Goal: Task Accomplishment & Management: Complete application form

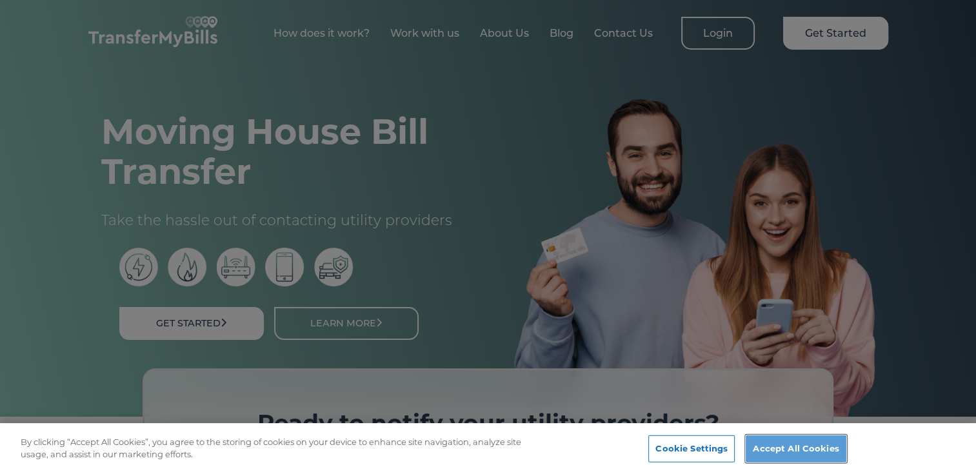
click at [758, 442] on button "Accept All Cookies" at bounding box center [795, 448] width 100 height 27
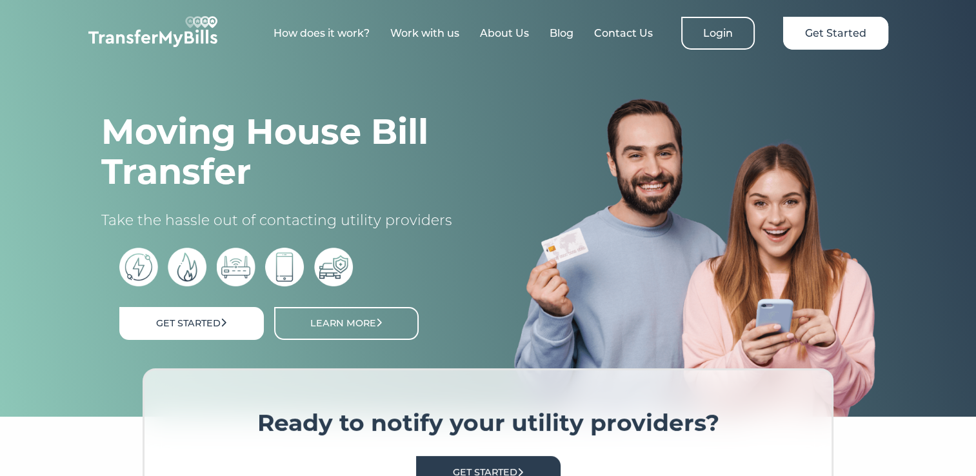
click at [335, 31] on link "How does it work?" at bounding box center [321, 33] width 96 height 12
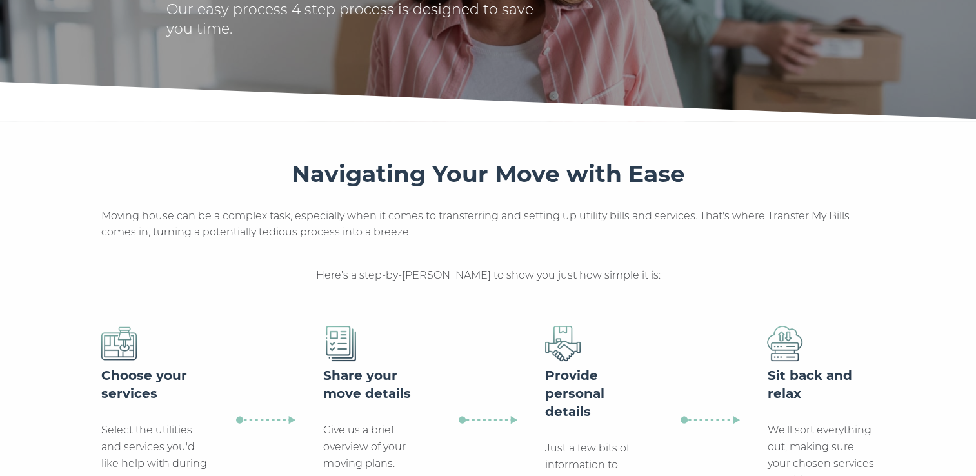
scroll to position [172, 0]
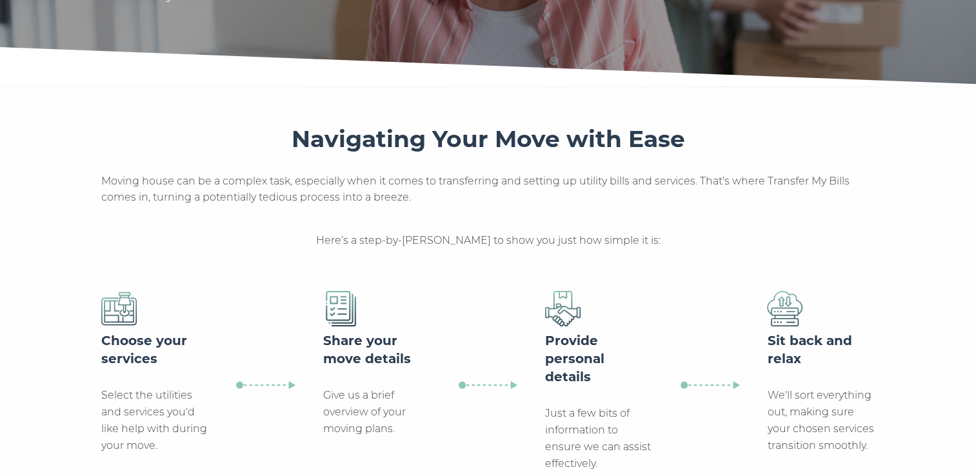
click at [123, 317] on img at bounding box center [118, 308] width 35 height 35
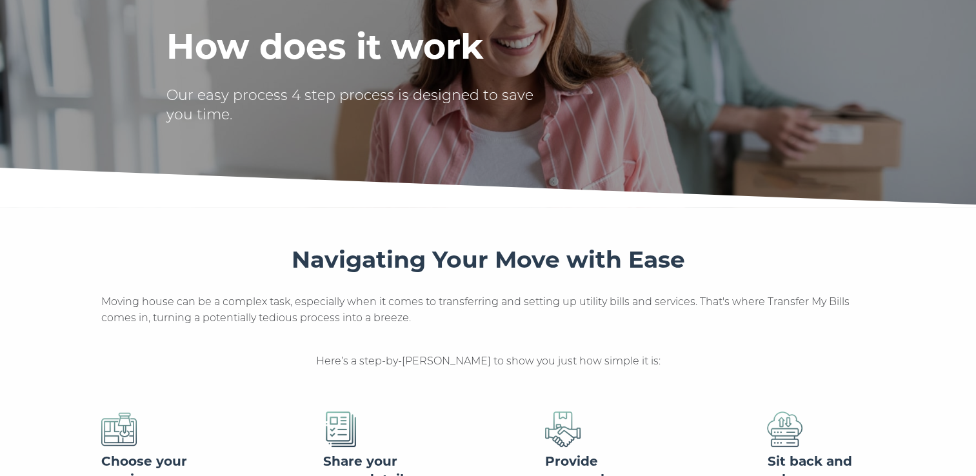
scroll to position [0, 0]
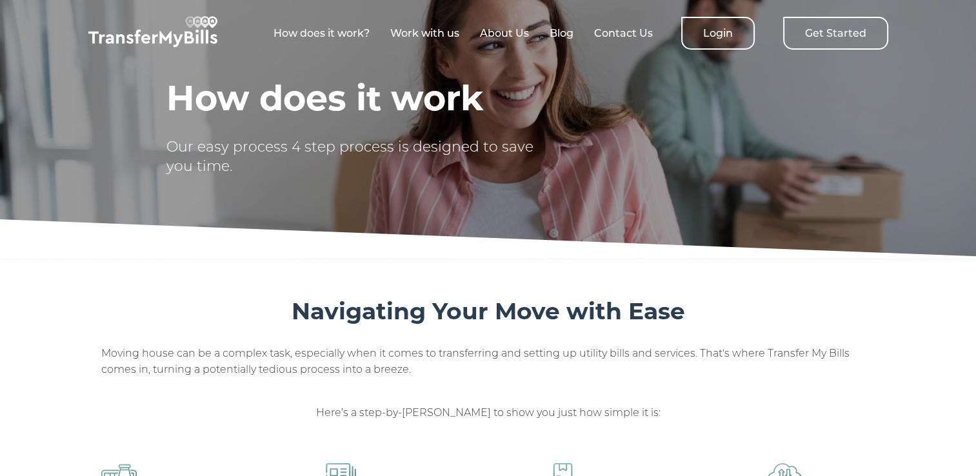
click at [825, 28] on link "Get Started" at bounding box center [835, 33] width 105 height 33
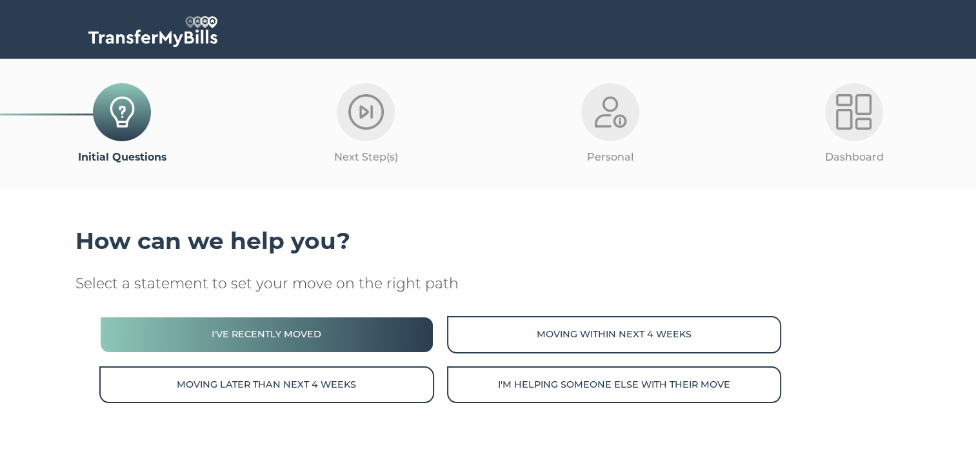
click at [392, 327] on button "I've recently moved" at bounding box center [266, 334] width 334 height 37
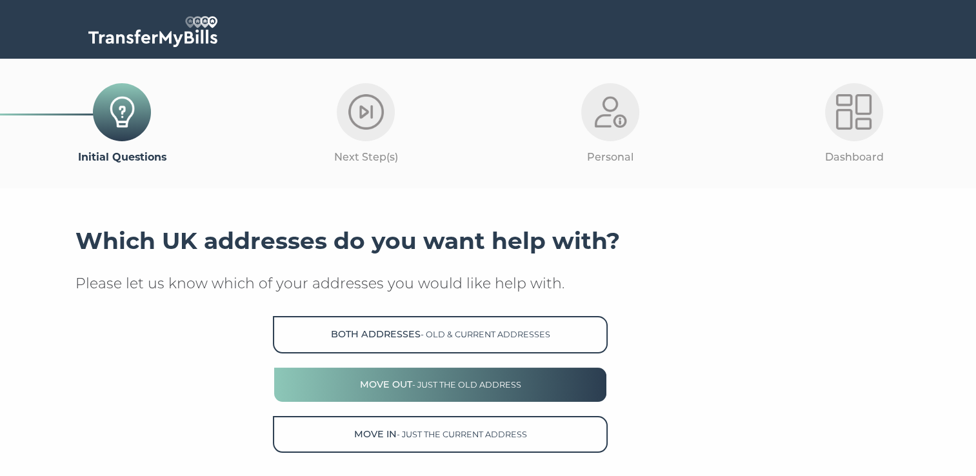
click at [567, 378] on button "Move Out - just the old address" at bounding box center [440, 384] width 334 height 37
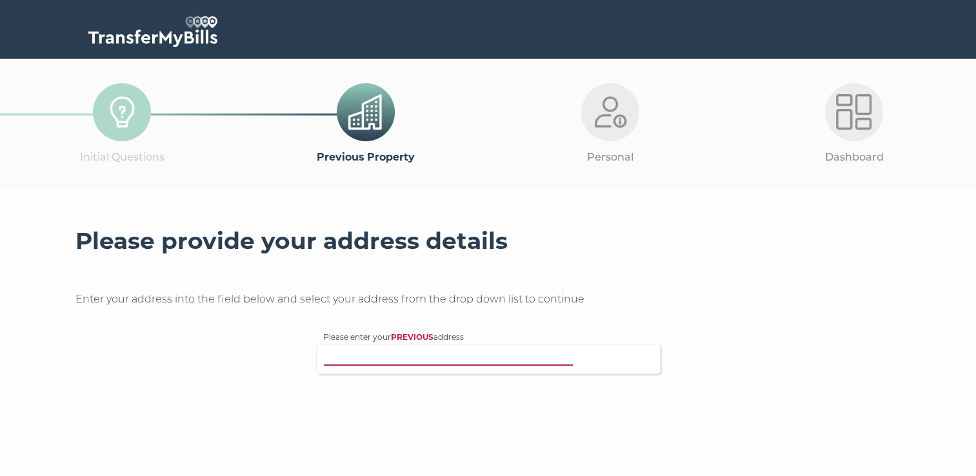
click at [536, 359] on input "Please enter your PREVIOUS address" at bounding box center [461, 357] width 277 height 13
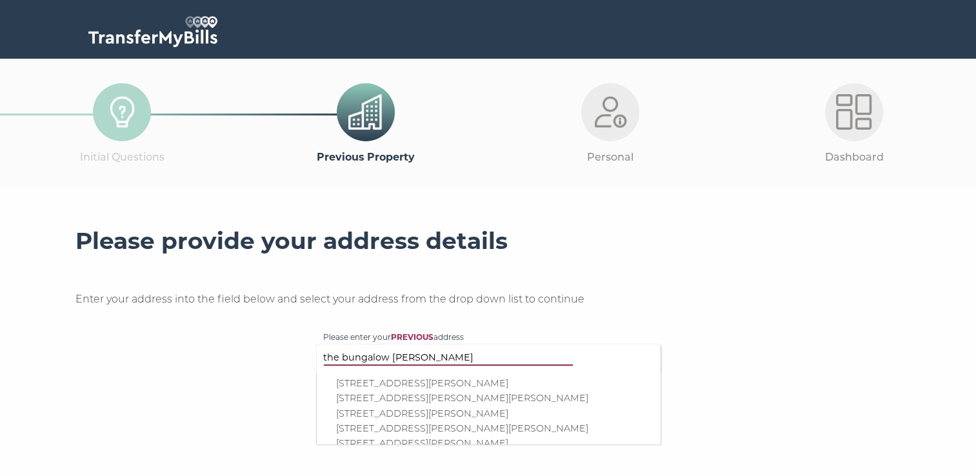
type input "the bungalow Thorpe Rd"
click at [518, 397] on p "The Bungalow, Thorpe Road, Tattershall Thorpe, Lincoln, LN4 4PE" at bounding box center [494, 398] width 317 height 15
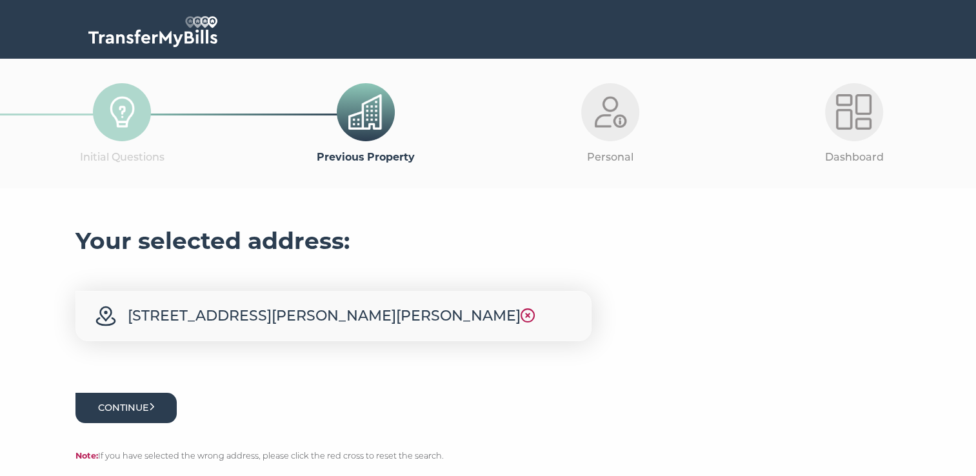
click at [165, 423] on button "Continue" at bounding box center [126, 408] width 102 height 30
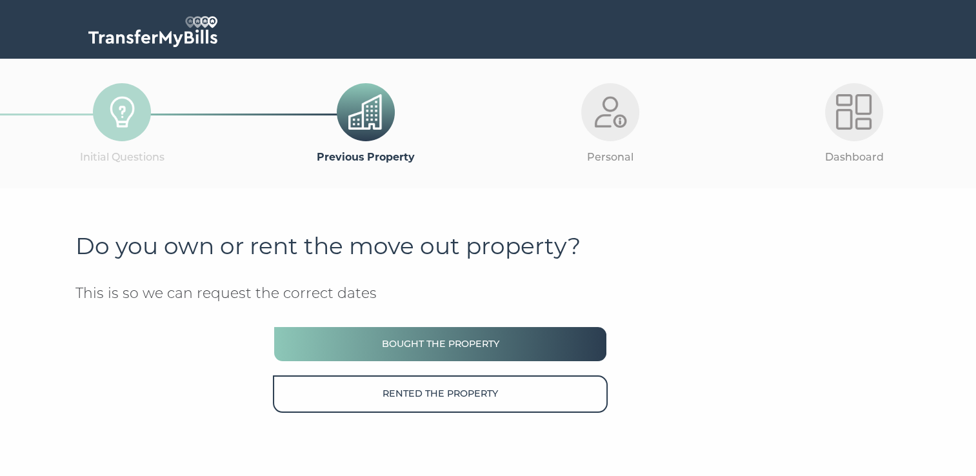
click at [391, 344] on button "Bought the property" at bounding box center [440, 344] width 334 height 37
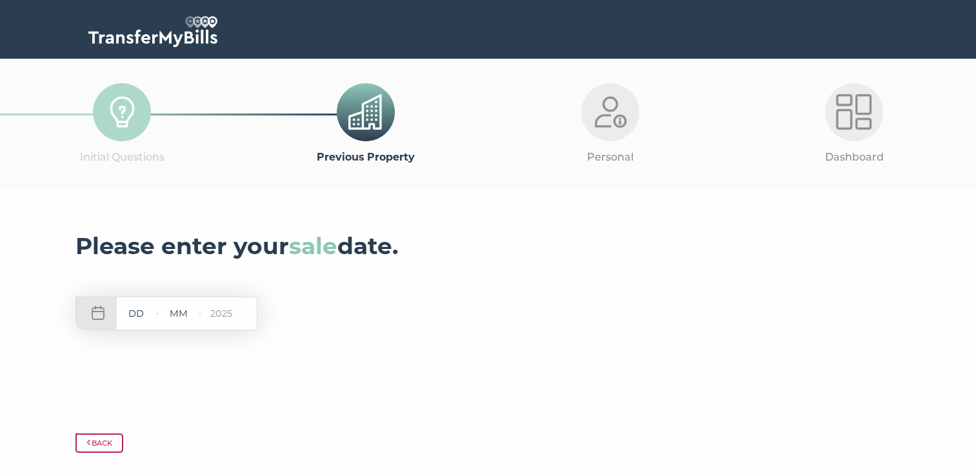
click at [144, 315] on input "text" at bounding box center [136, 314] width 39 height 16
type input "05"
click at [195, 312] on input "text" at bounding box center [178, 314] width 39 height 16
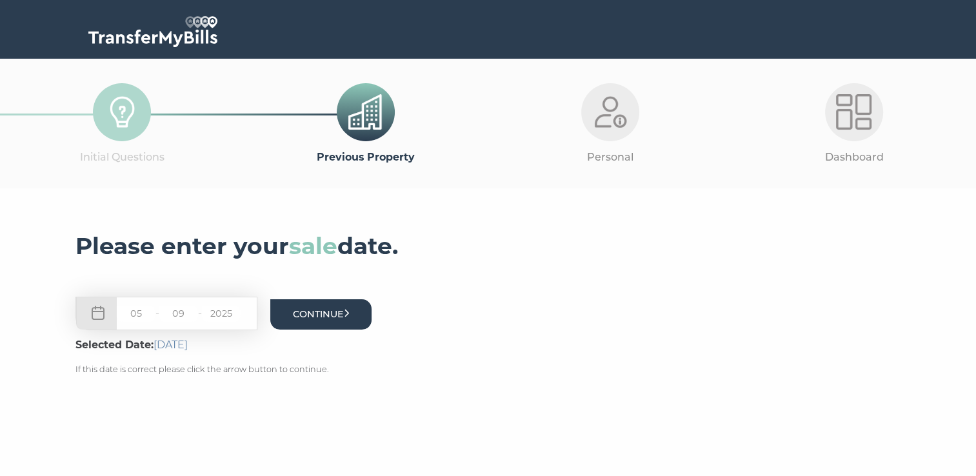
type input "09"
click at [299, 311] on button "Continue" at bounding box center [321, 314] width 102 height 30
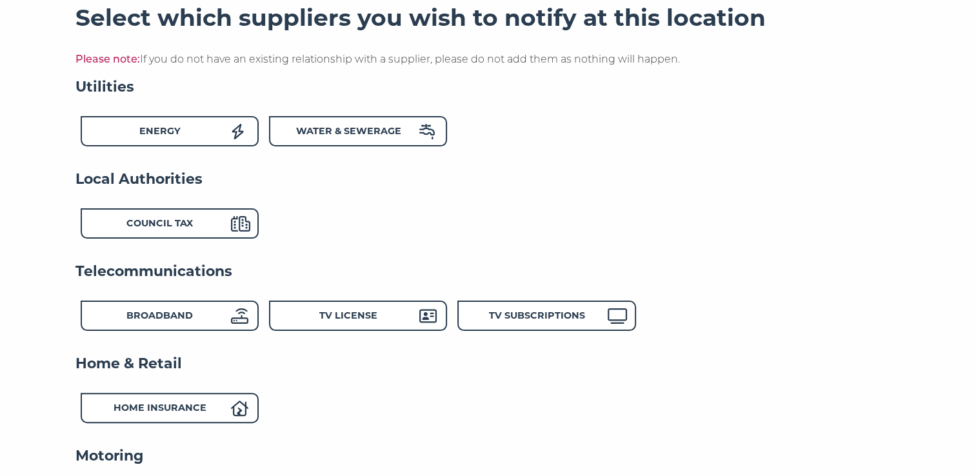
scroll to position [240, 0]
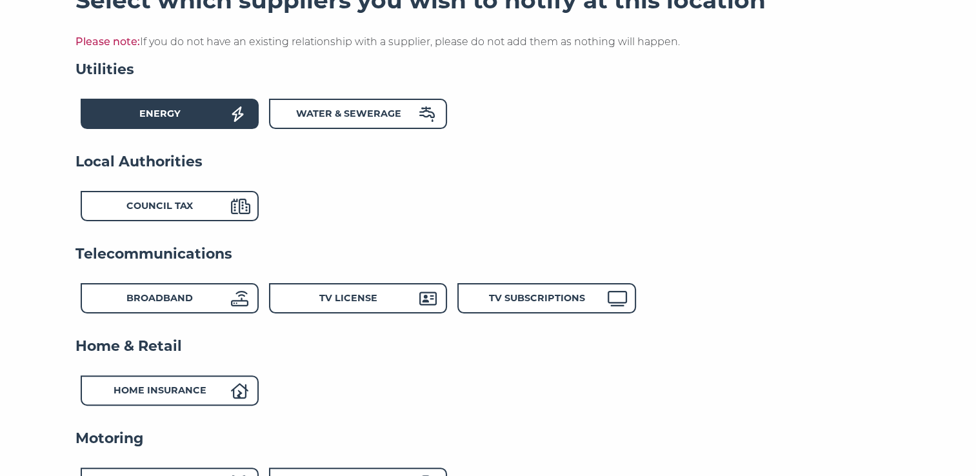
click at [223, 108] on div "Energy" at bounding box center [160, 115] width 142 height 19
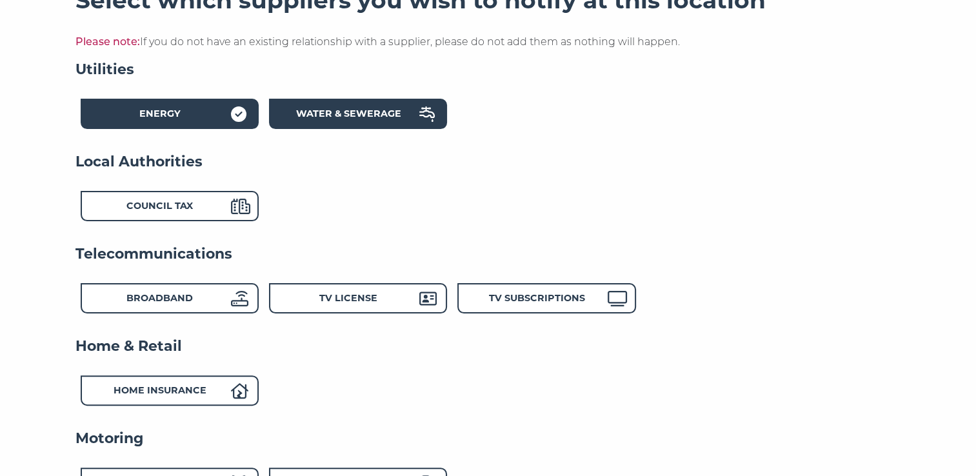
click at [304, 108] on div "Water & Sewerage" at bounding box center [348, 115] width 142 height 19
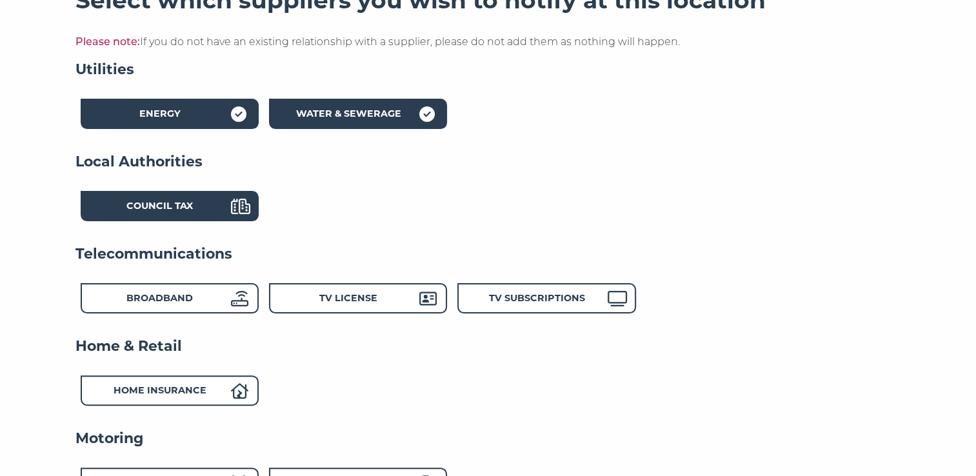
click at [181, 208] on strong "Council Tax" at bounding box center [159, 206] width 66 height 12
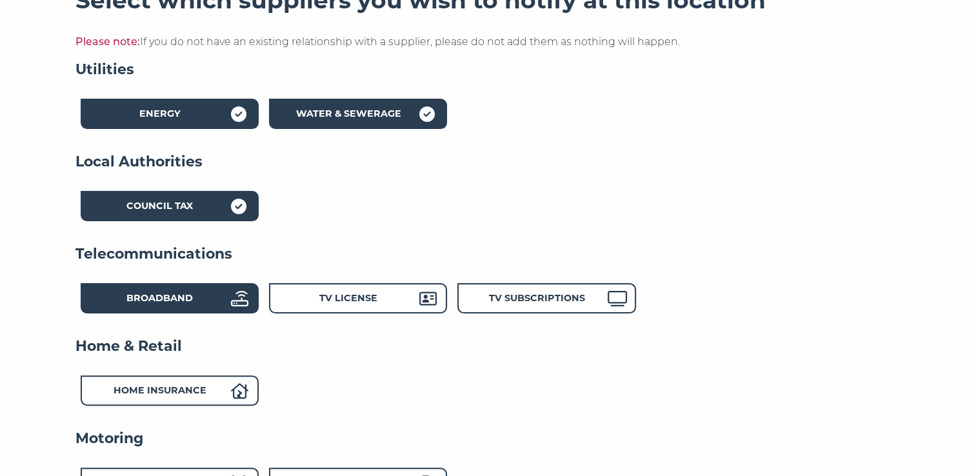
click at [191, 292] on strong "Broadband" at bounding box center [159, 298] width 66 height 12
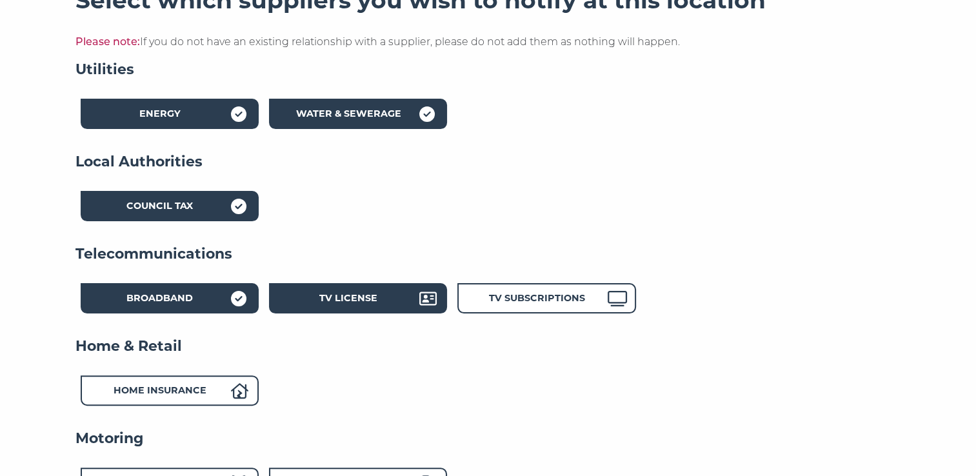
click at [325, 293] on strong "TV License" at bounding box center [348, 298] width 58 height 12
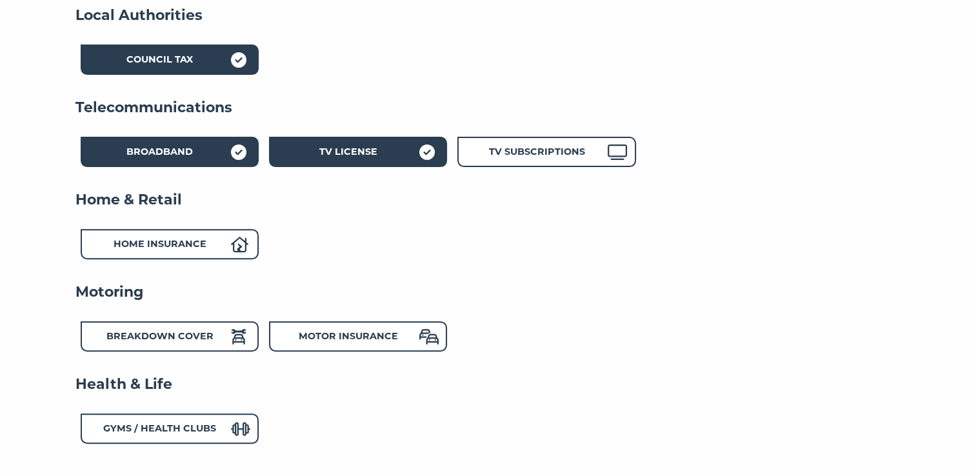
scroll to position [421, 0]
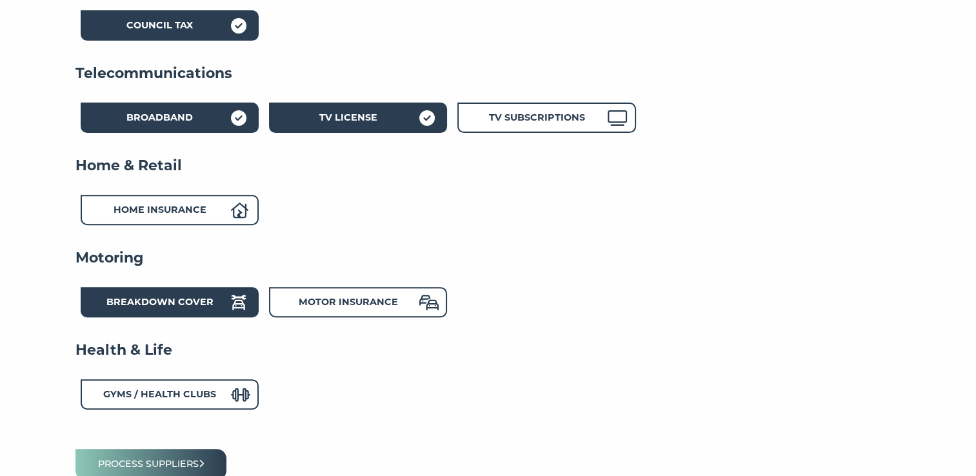
click at [211, 300] on strong "Breakdown Cover" at bounding box center [159, 302] width 107 height 12
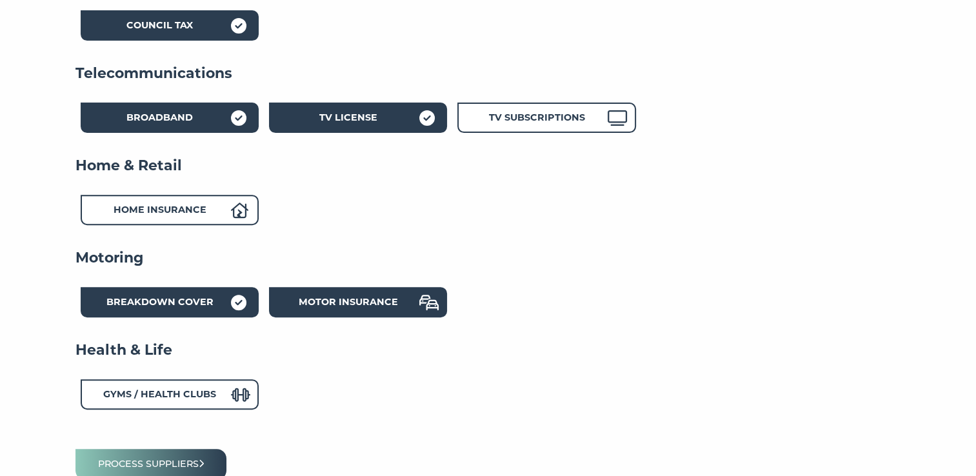
click at [346, 295] on div "Motor Insurance" at bounding box center [348, 304] width 142 height 19
click at [204, 459] on icon "submit" at bounding box center [202, 463] width 6 height 9
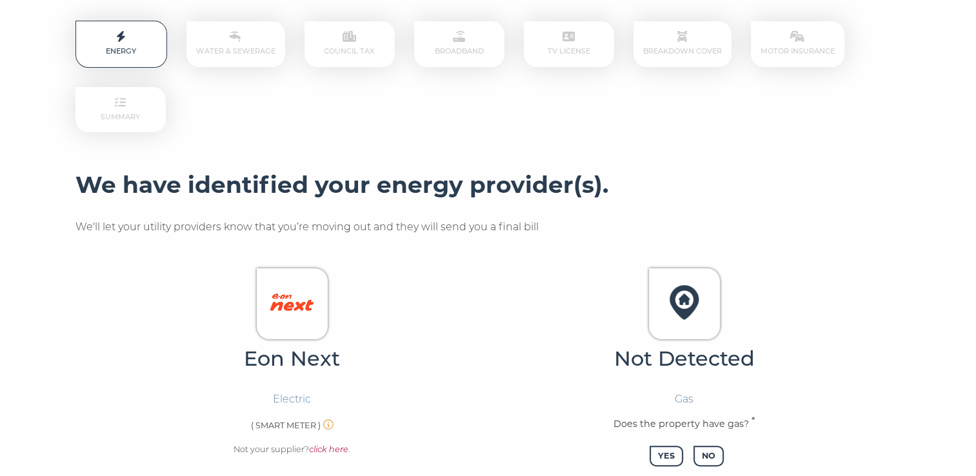
scroll to position [240, 0]
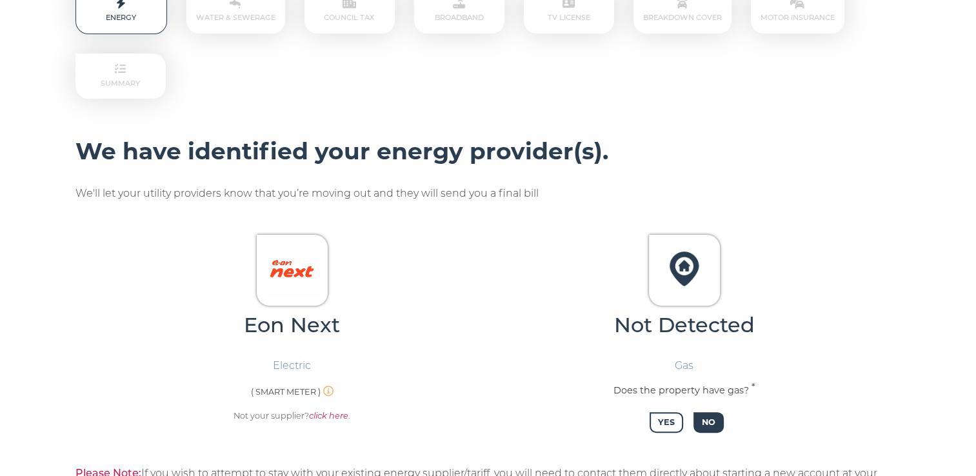
click at [717, 424] on span "No" at bounding box center [708, 422] width 30 height 21
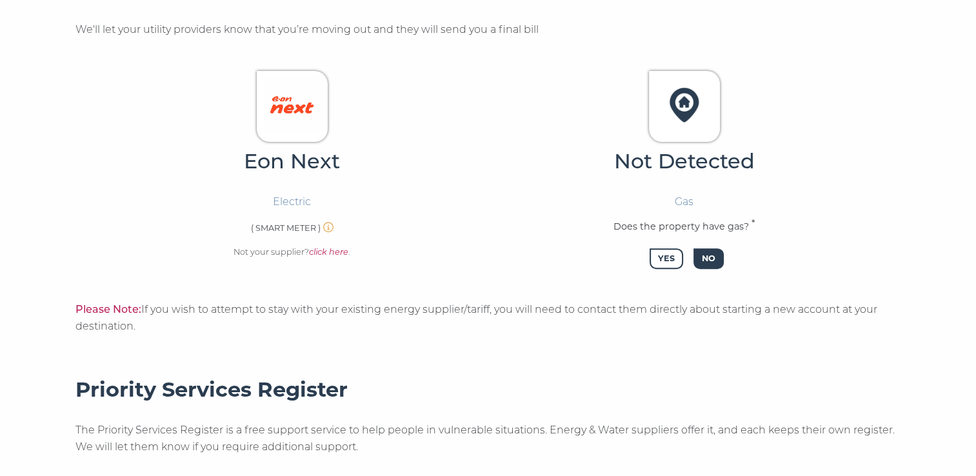
scroll to position [490, 0]
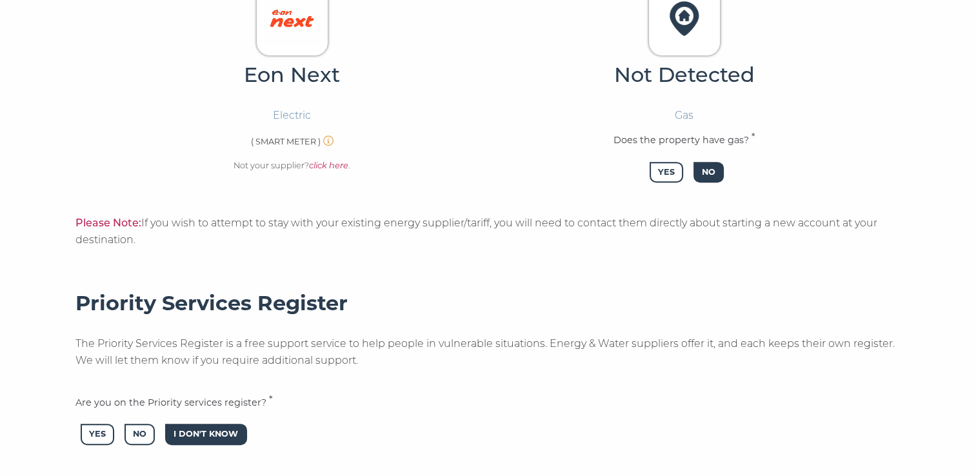
click at [209, 429] on span "I Don't Know" at bounding box center [205, 434] width 81 height 21
click at [143, 427] on span "No" at bounding box center [139, 434] width 30 height 21
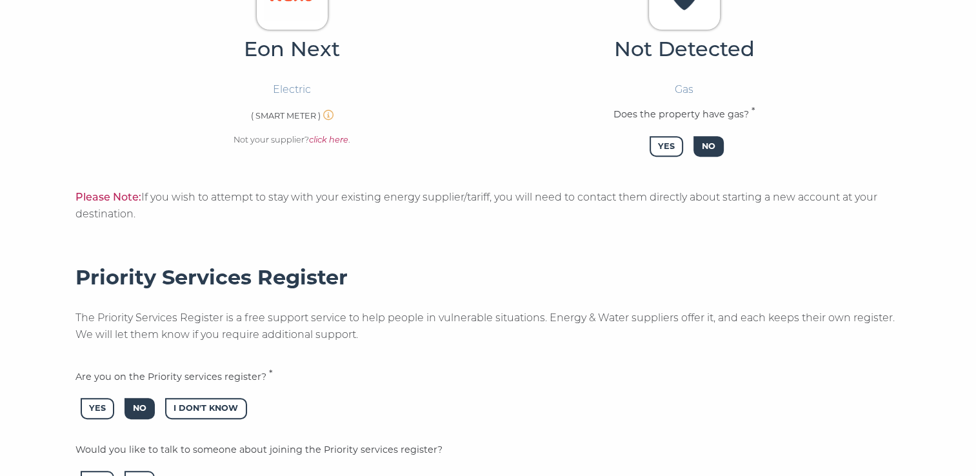
scroll to position [550, 0]
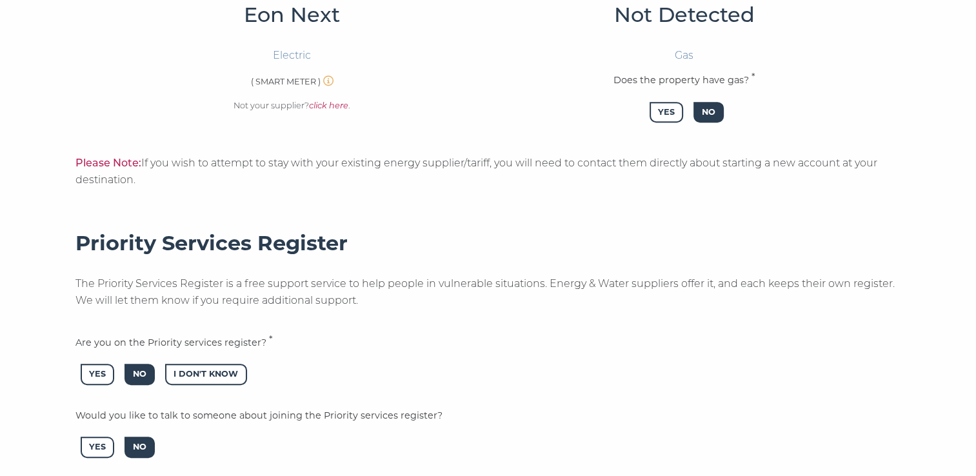
click at [146, 444] on span "No" at bounding box center [139, 447] width 30 height 21
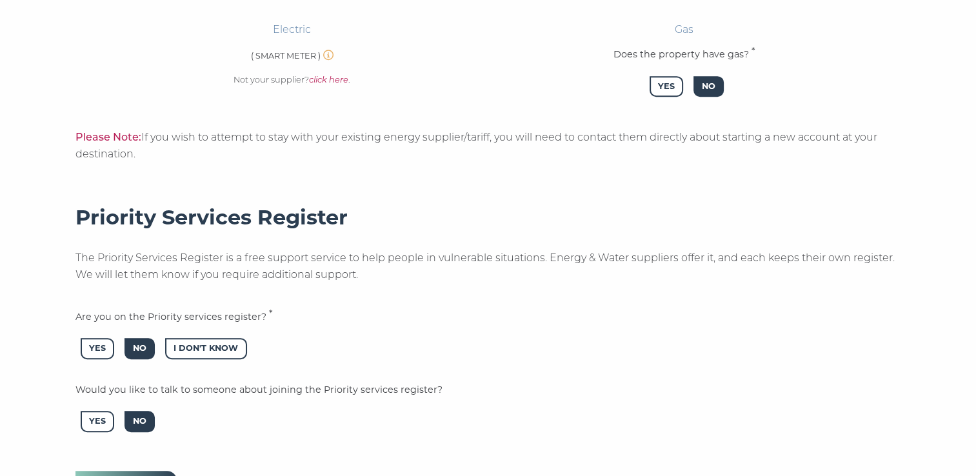
scroll to position [653, 0]
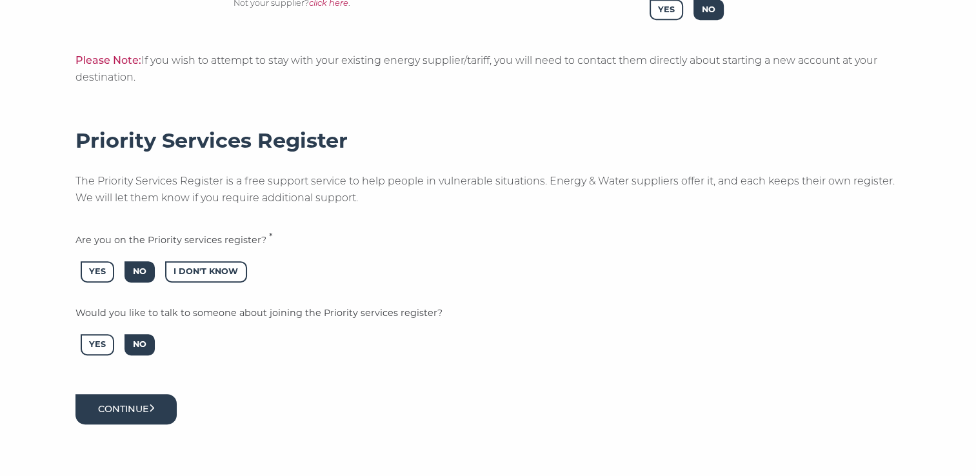
click at [153, 404] on button "Continue" at bounding box center [126, 409] width 102 height 30
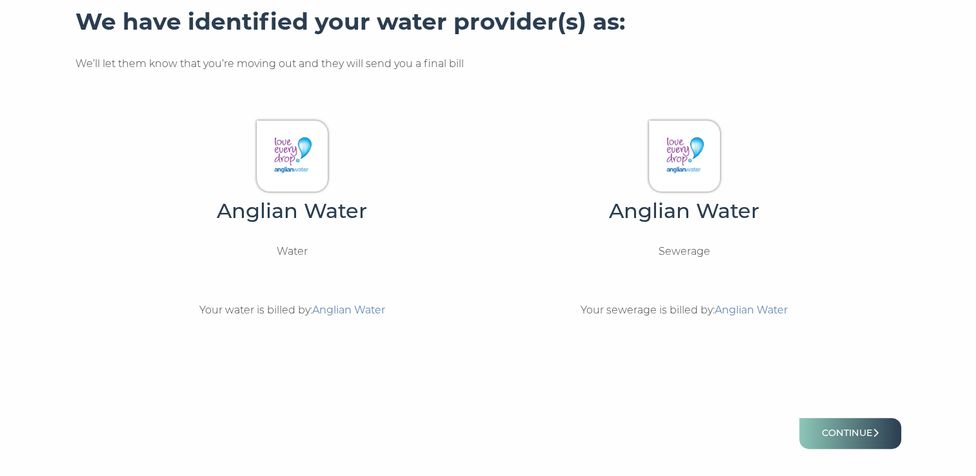
scroll to position [421, 0]
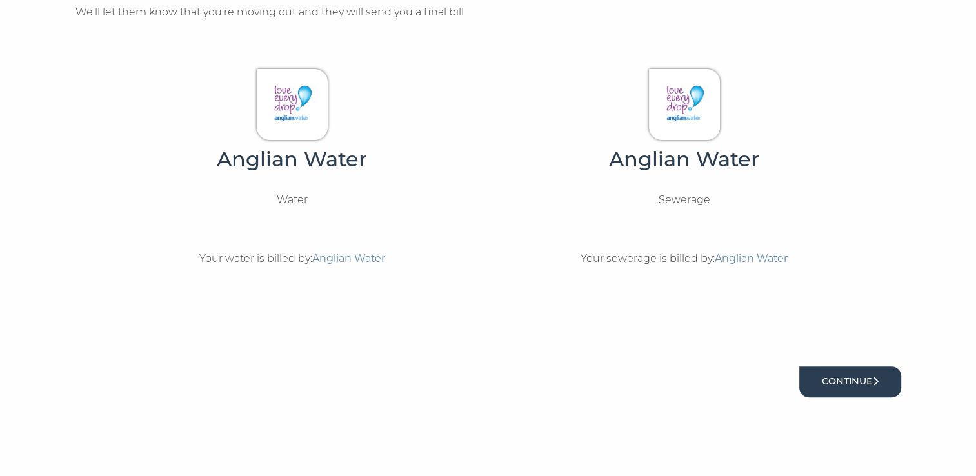
click at [869, 378] on button "Continue" at bounding box center [850, 381] width 102 height 30
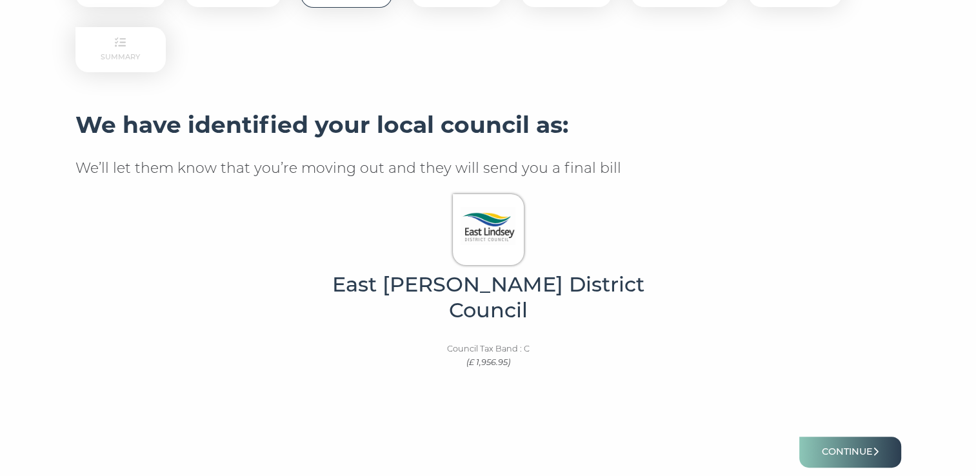
scroll to position [291, 0]
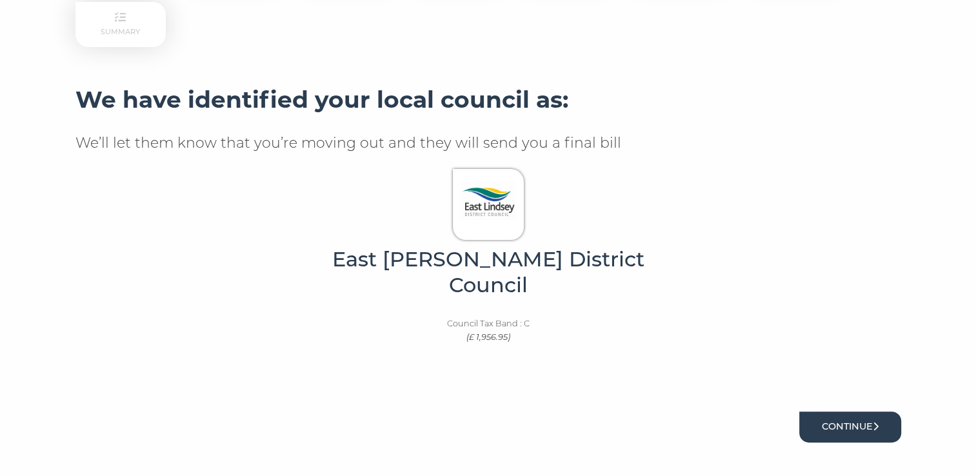
click at [885, 411] on button "Continue" at bounding box center [850, 426] width 102 height 30
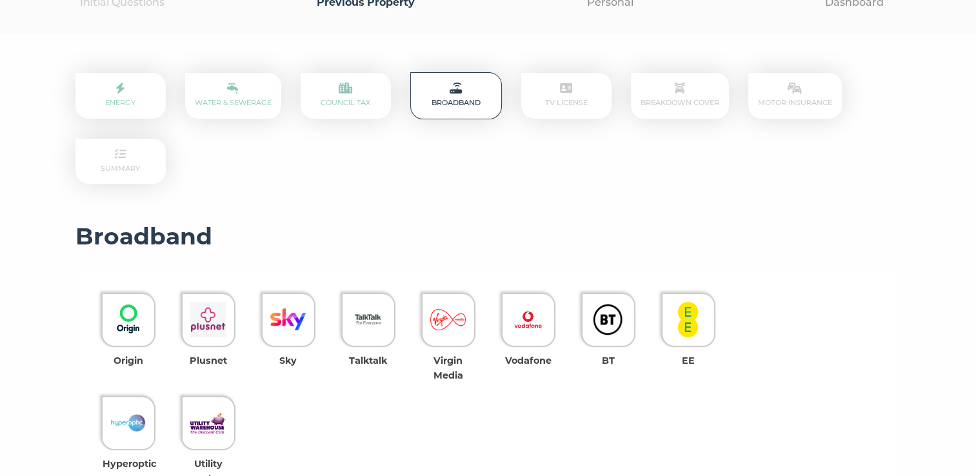
scroll to position [232, 0]
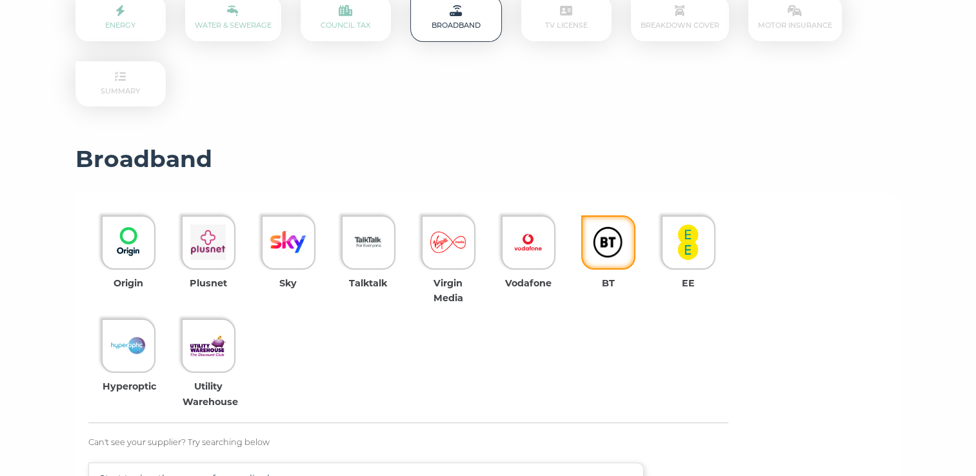
click at [616, 246] on img at bounding box center [607, 241] width 35 height 35
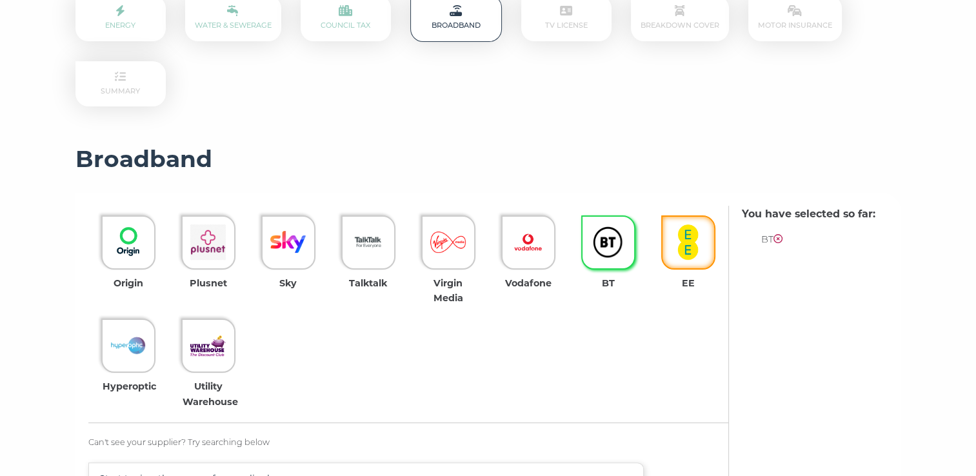
click at [691, 246] on img at bounding box center [687, 241] width 35 height 35
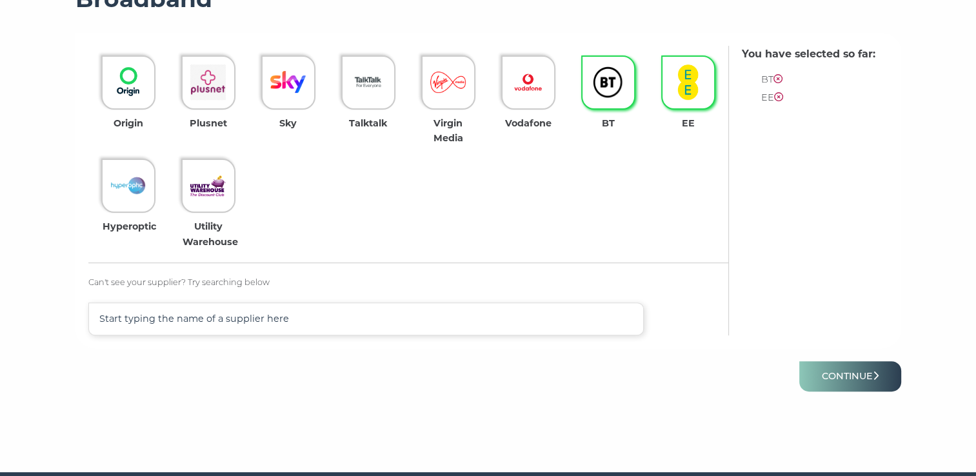
scroll to position [404, 0]
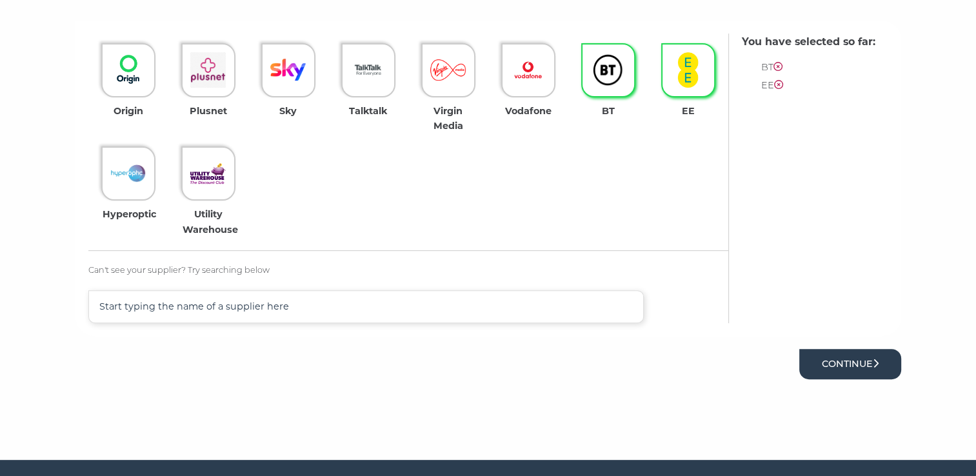
click at [852, 358] on button "Continue" at bounding box center [850, 364] width 102 height 30
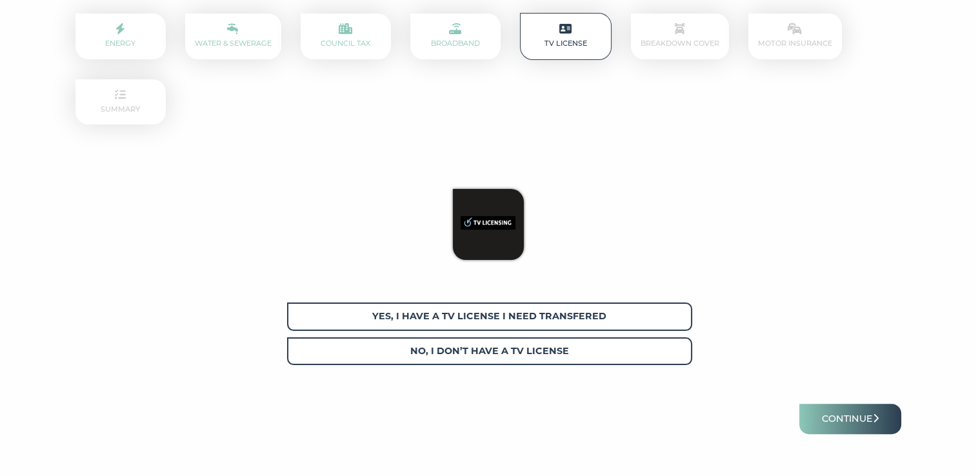
scroll to position [249, 0]
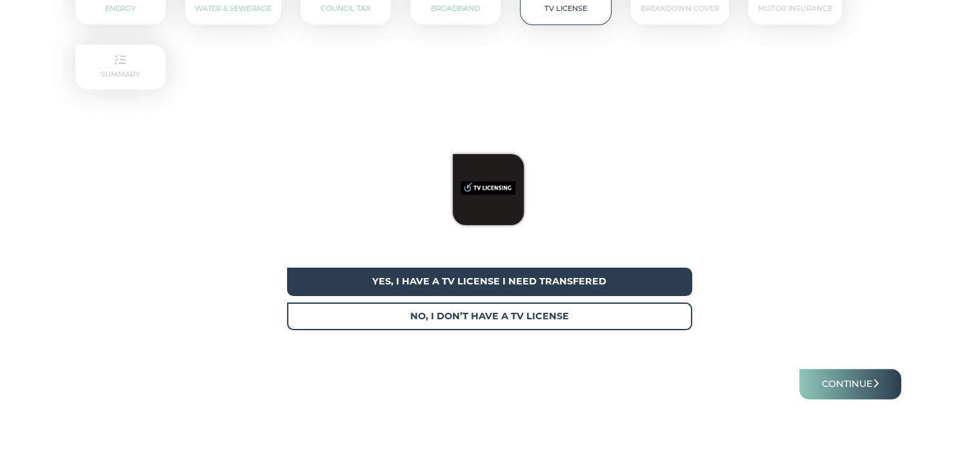
click at [546, 282] on span "Yes, I have a tv license I need transfered" at bounding box center [489, 282] width 405 height 28
click at [837, 382] on button "Continue" at bounding box center [850, 384] width 102 height 30
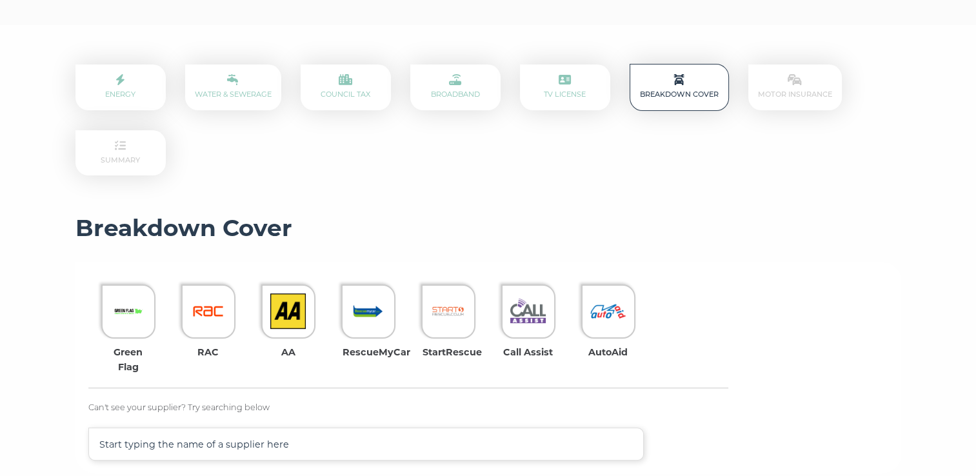
scroll to position [215, 0]
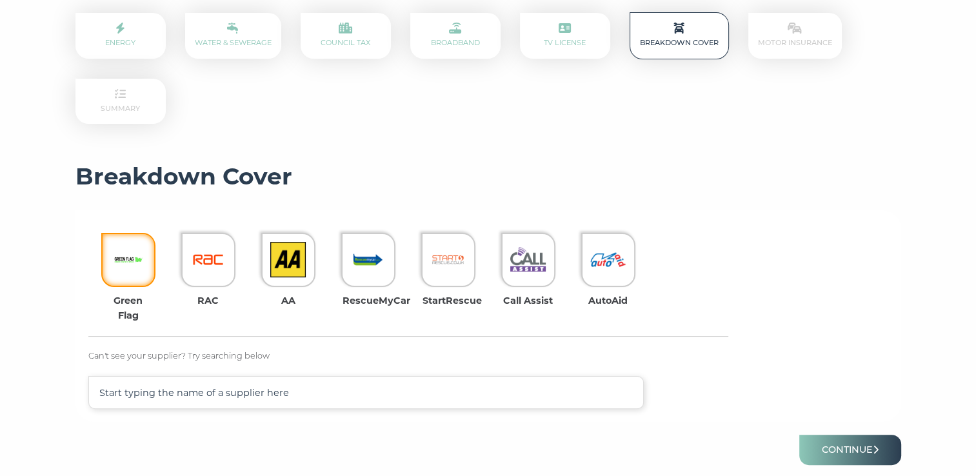
click at [141, 249] on img at bounding box center [127, 259] width 35 height 35
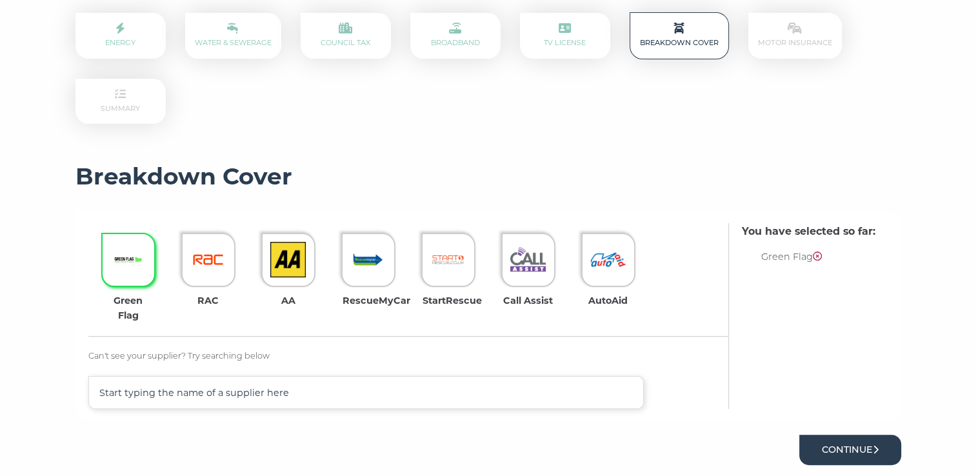
click at [837, 447] on button "Continue" at bounding box center [850, 450] width 102 height 30
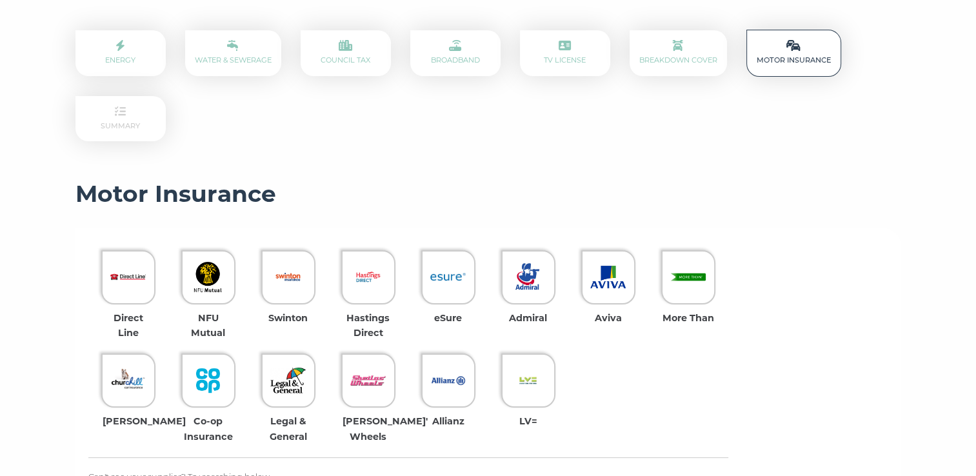
scroll to position [240, 0]
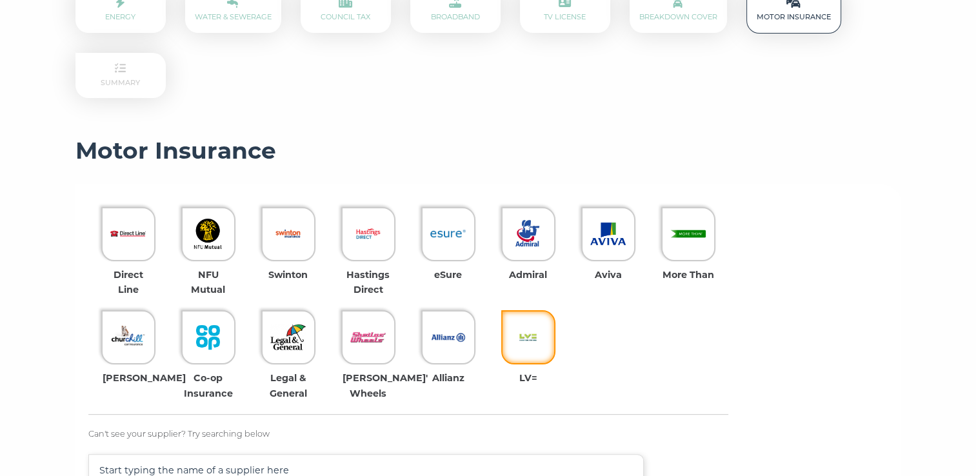
click at [534, 331] on img at bounding box center [527, 336] width 35 height 35
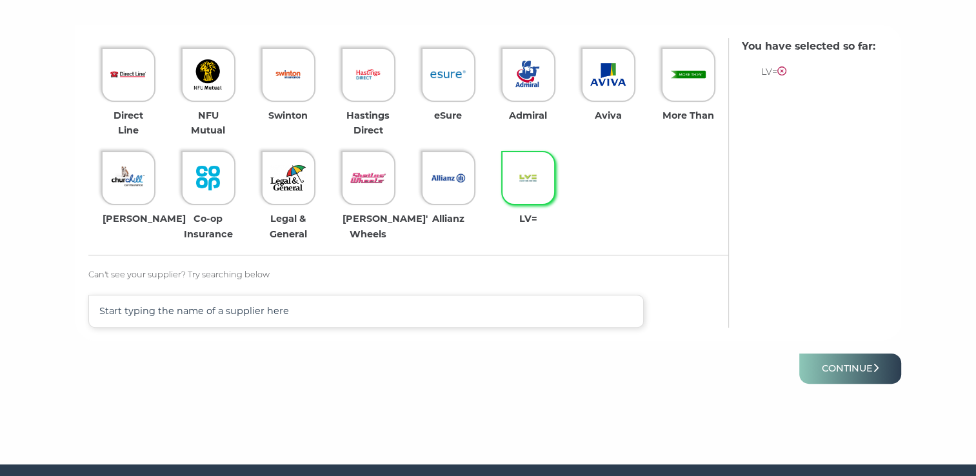
scroll to position [413, 0]
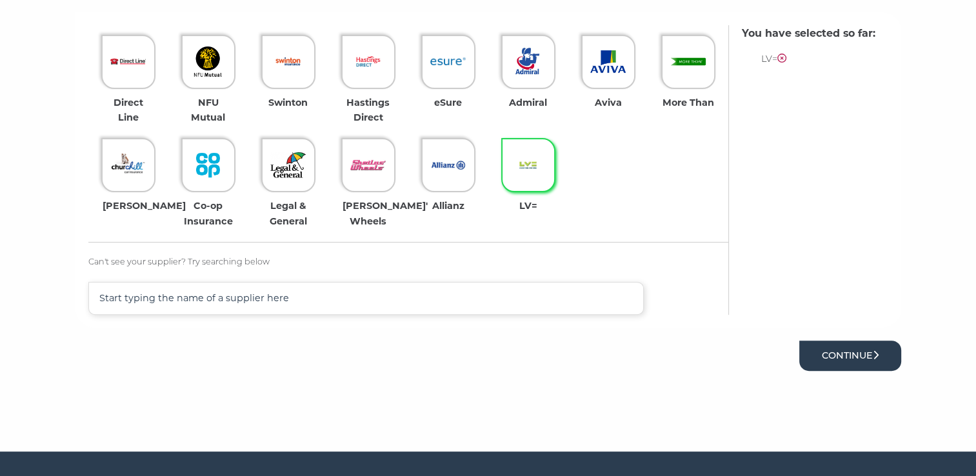
click at [872, 352] on button "Continue" at bounding box center [850, 355] width 102 height 30
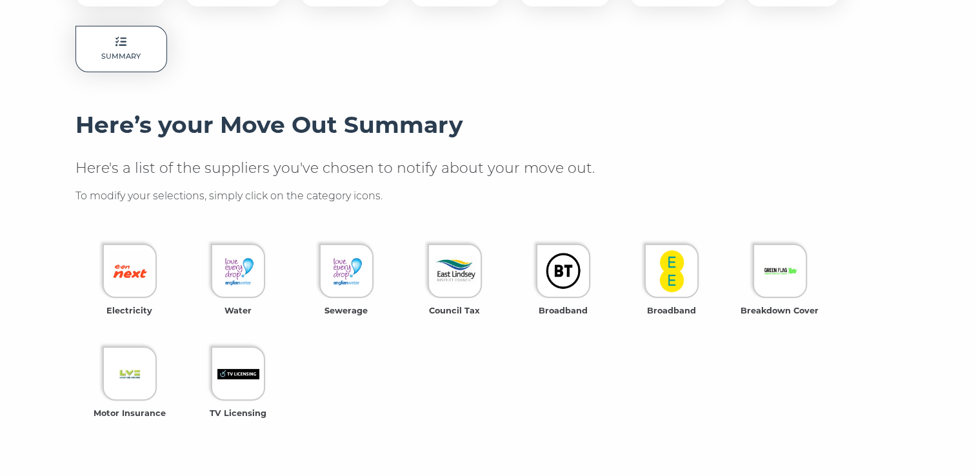
scroll to position [327, 0]
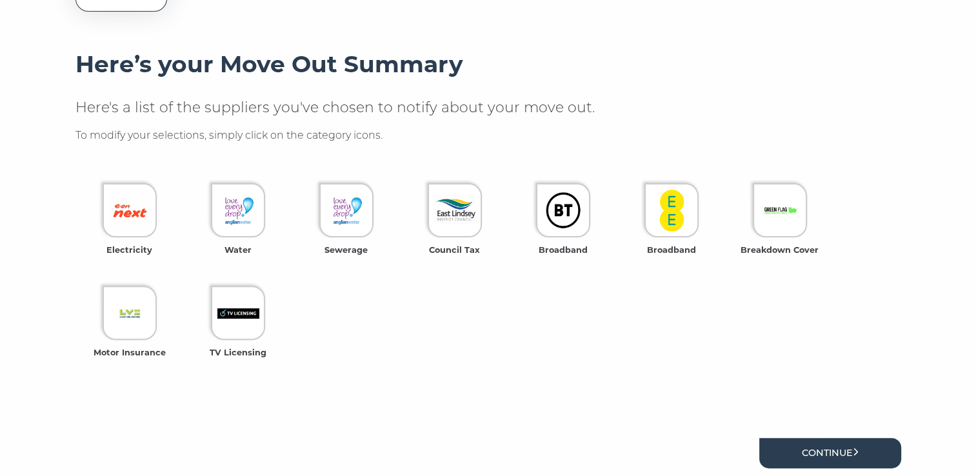
click at [870, 446] on link "Continue" at bounding box center [830, 453] width 142 height 30
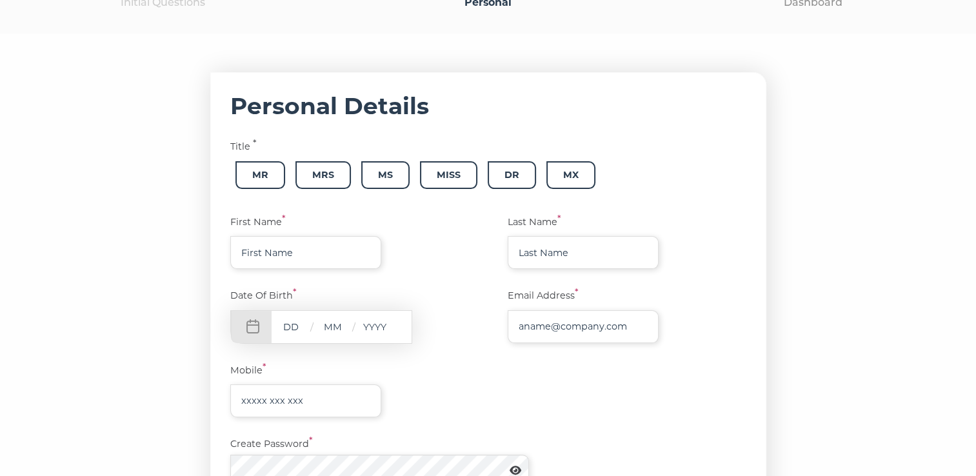
scroll to position [181, 0]
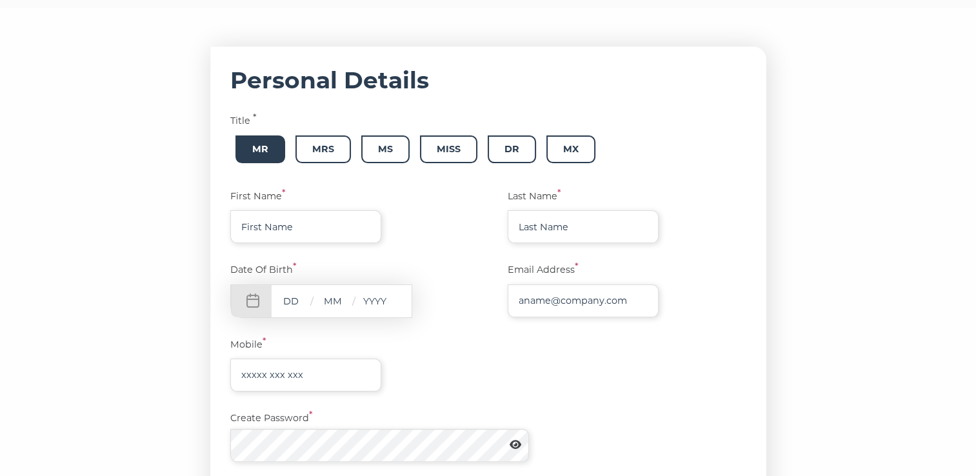
click at [265, 150] on span "Mr" at bounding box center [260, 149] width 50 height 28
click at [328, 228] on input "text" at bounding box center [305, 226] width 151 height 33
type input "BRIAN JOHN"
type input "HULBERT"
type input "chrisbrianhulbert@btinternet.com"
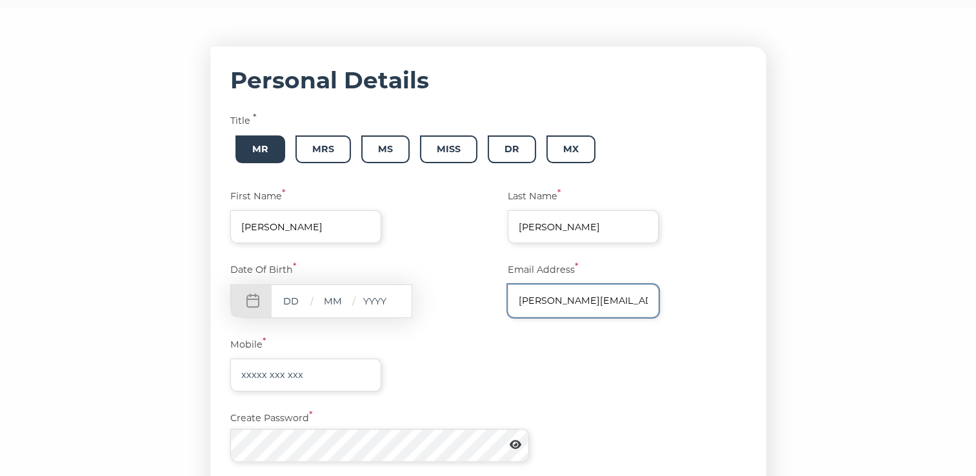
type input "07944862371"
click at [310, 296] on input "text" at bounding box center [290, 301] width 39 height 16
type input "22"
click at [335, 299] on input "text" at bounding box center [332, 301] width 39 height 16
type input "12"
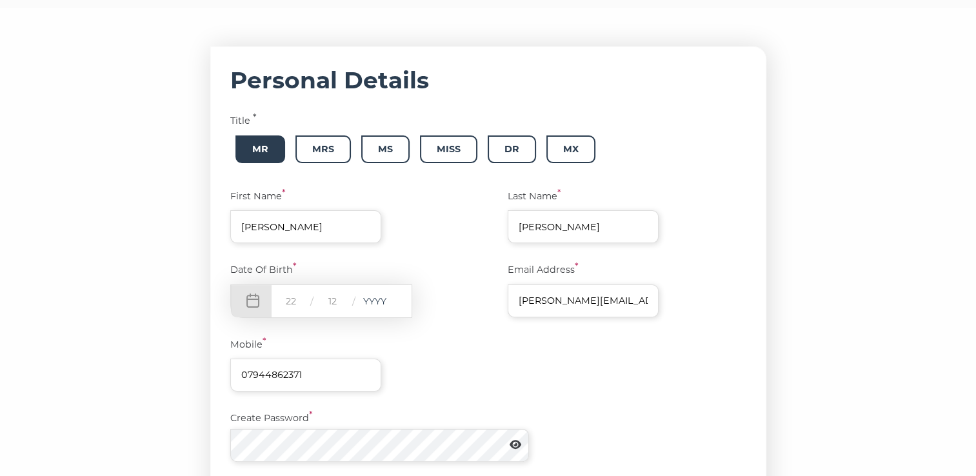
click at [387, 302] on input "text" at bounding box center [374, 301] width 39 height 16
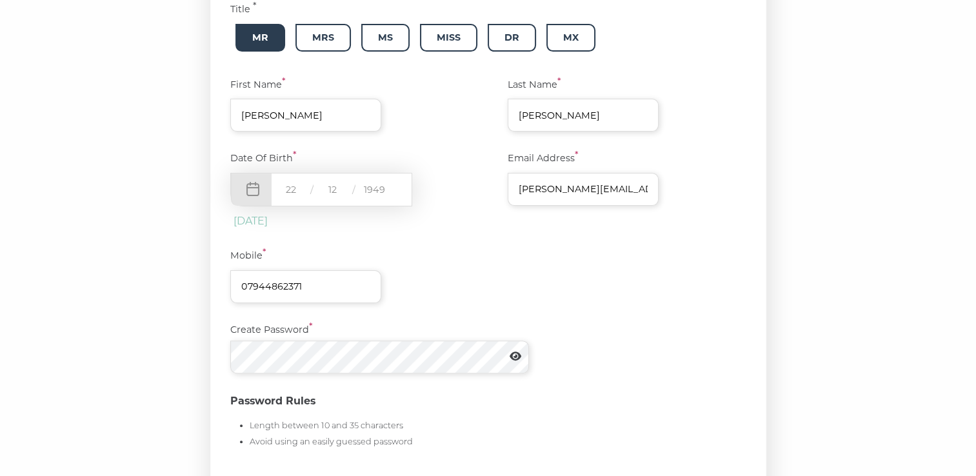
scroll to position [300, 0]
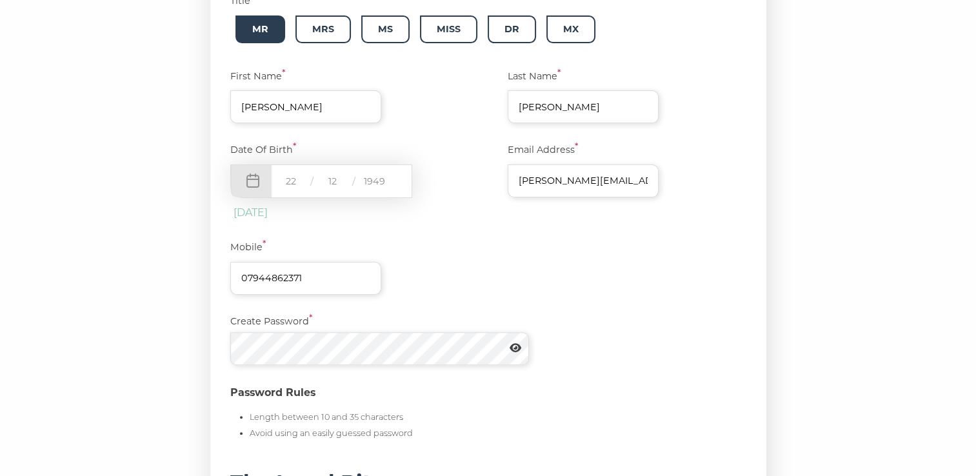
type input "1949"
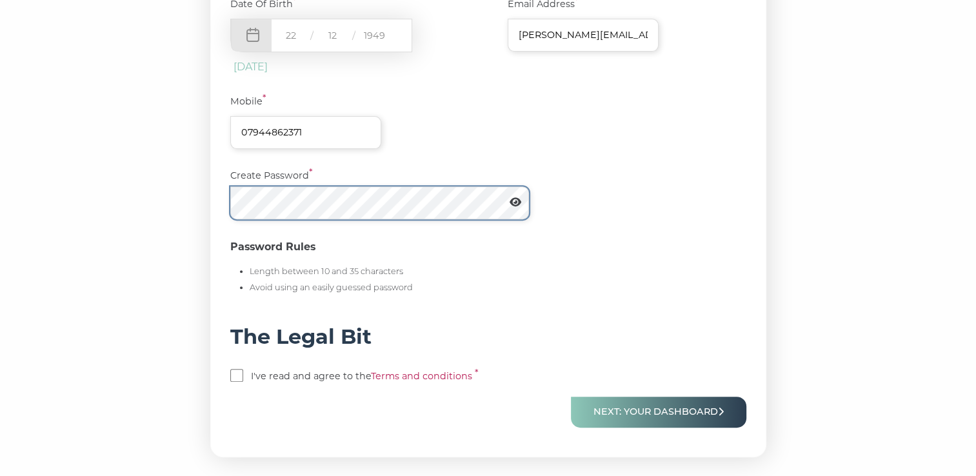
scroll to position [472, 0]
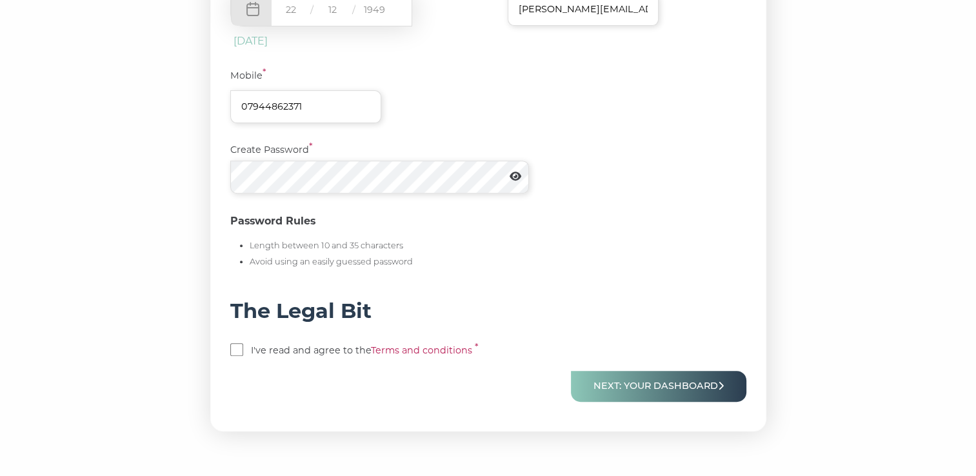
click at [243, 349] on input "checkbox" at bounding box center [236, 349] width 13 height 13
checkbox input "true"
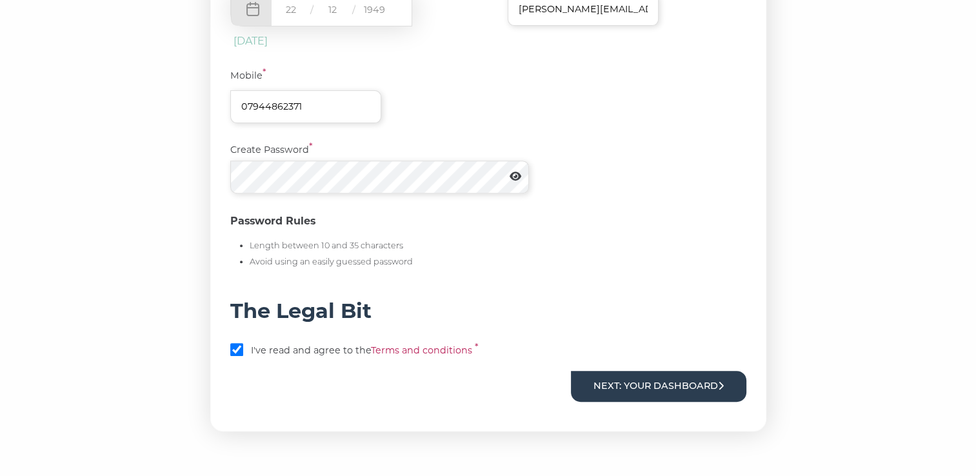
click at [649, 380] on button "Next: Your Dashboard" at bounding box center [658, 386] width 175 height 30
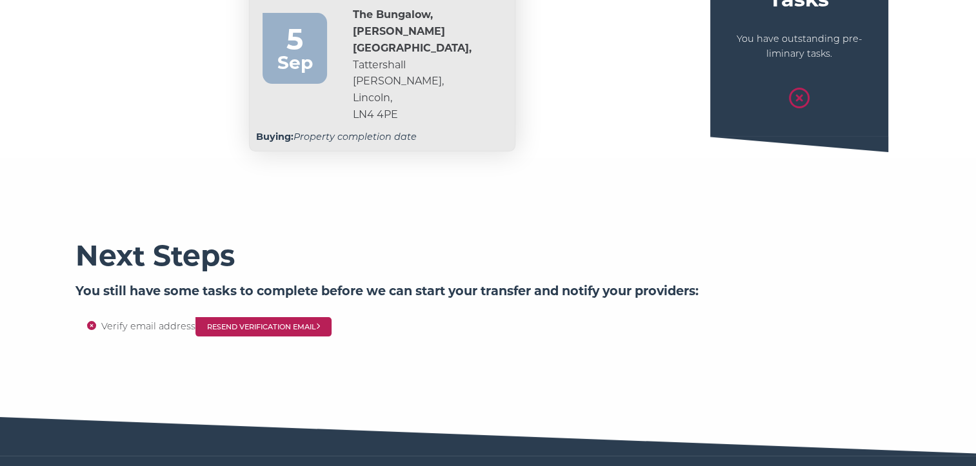
scroll to position [172, 0]
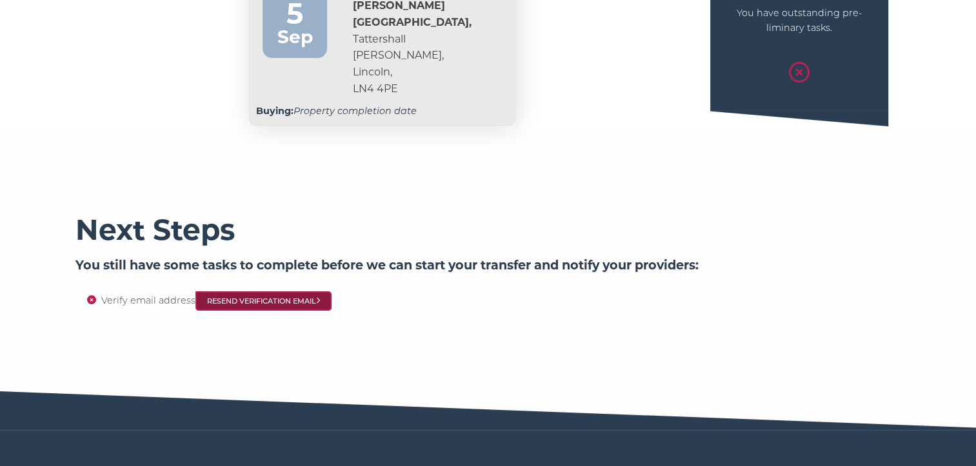
click at [332, 291] on link "Resend Verification Email" at bounding box center [263, 300] width 137 height 19
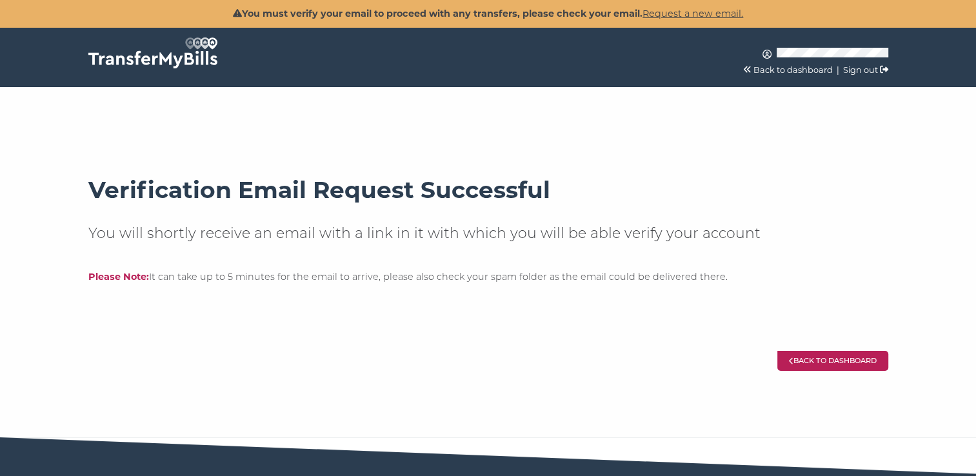
click at [821, 357] on link "Back to dashboard" at bounding box center [832, 360] width 111 height 19
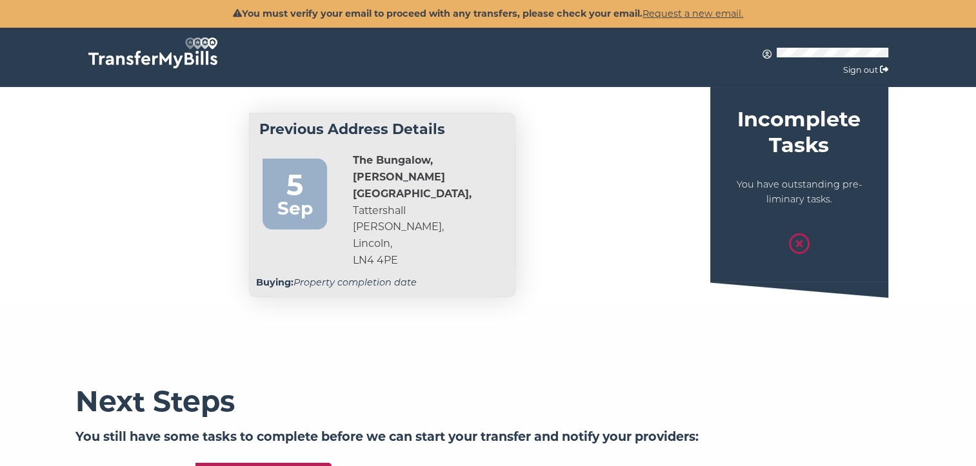
click at [275, 206] on div "Sep" at bounding box center [295, 208] width 52 height 29
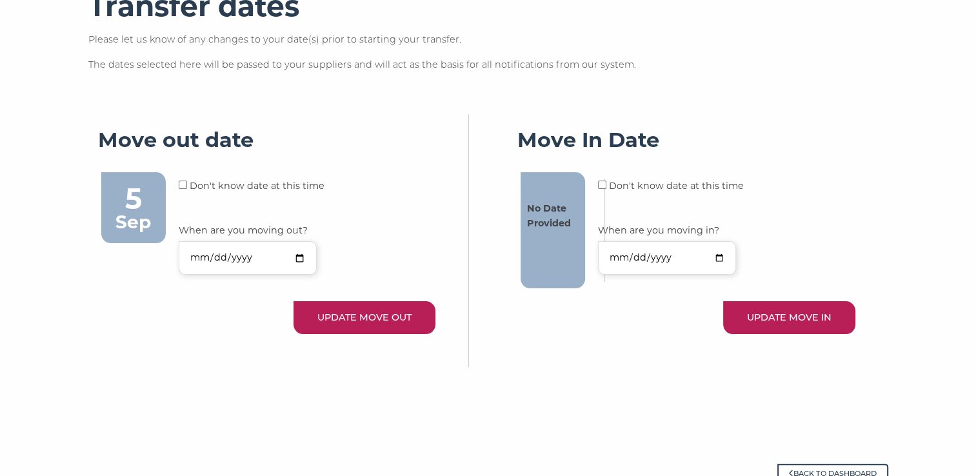
scroll to position [181, 0]
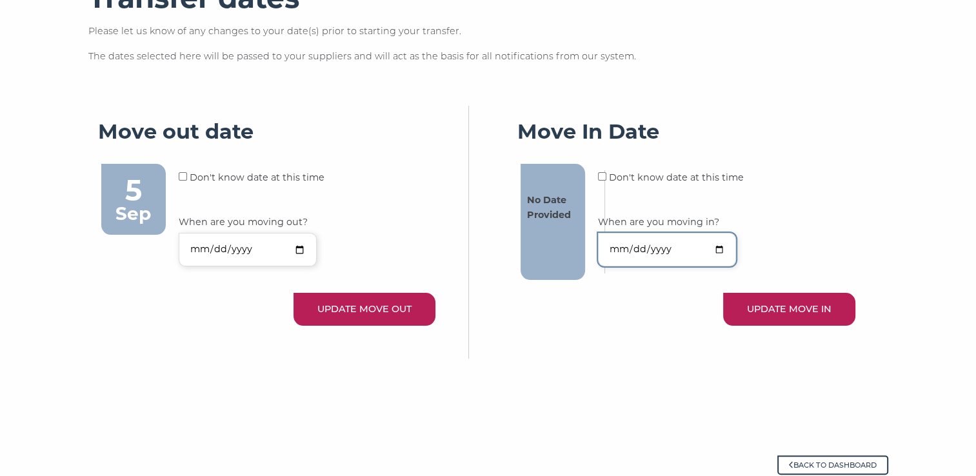
click at [717, 252] on input "When are you moving in?" at bounding box center [667, 249] width 138 height 33
type input "2025-09-05"
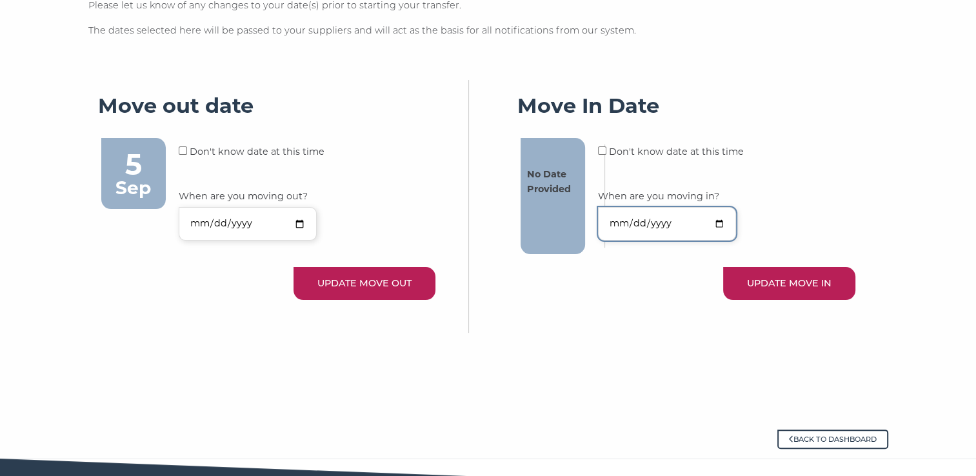
scroll to position [255, 0]
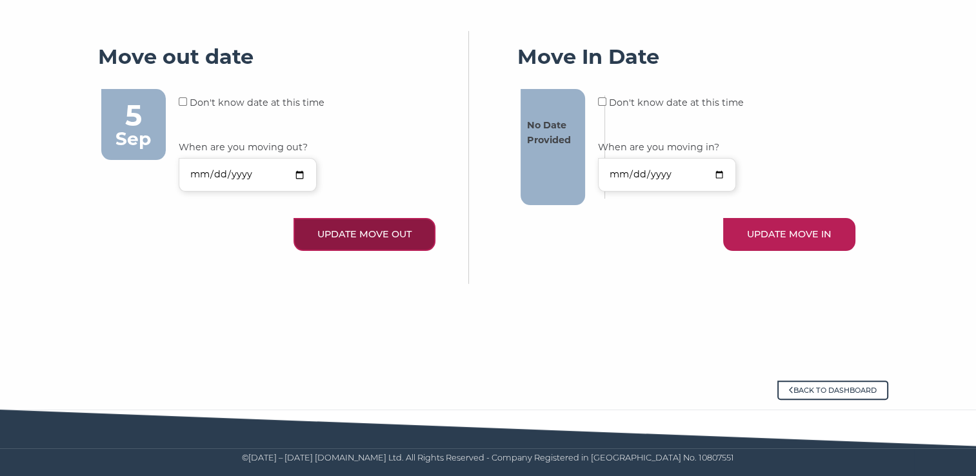
click at [387, 231] on button "UPDATE MOVE OUT" at bounding box center [364, 234] width 142 height 33
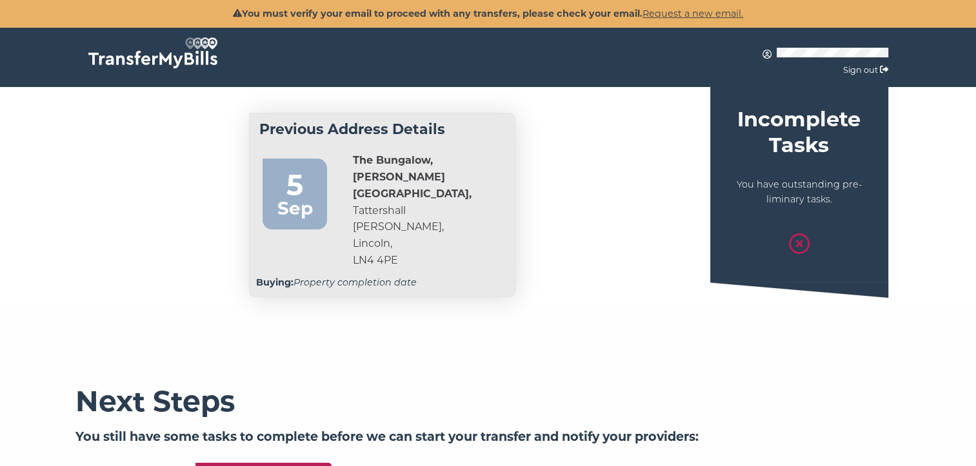
click at [287, 184] on div "5" at bounding box center [295, 178] width 52 height 32
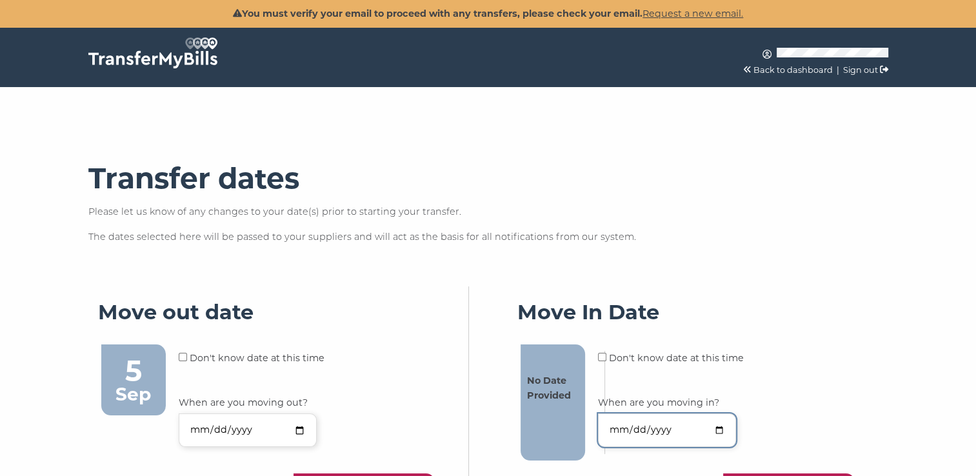
click at [678, 424] on input "When are you moving in?" at bounding box center [667, 429] width 138 height 33
type input "252025-09-05"
drag, startPoint x: 670, startPoint y: 424, endPoint x: 758, endPoint y: 444, distance: 89.9
drag, startPoint x: 758, startPoint y: 444, endPoint x: 718, endPoint y: 427, distance: 43.3
drag, startPoint x: 718, startPoint y: 427, endPoint x: 774, endPoint y: 432, distance: 56.3
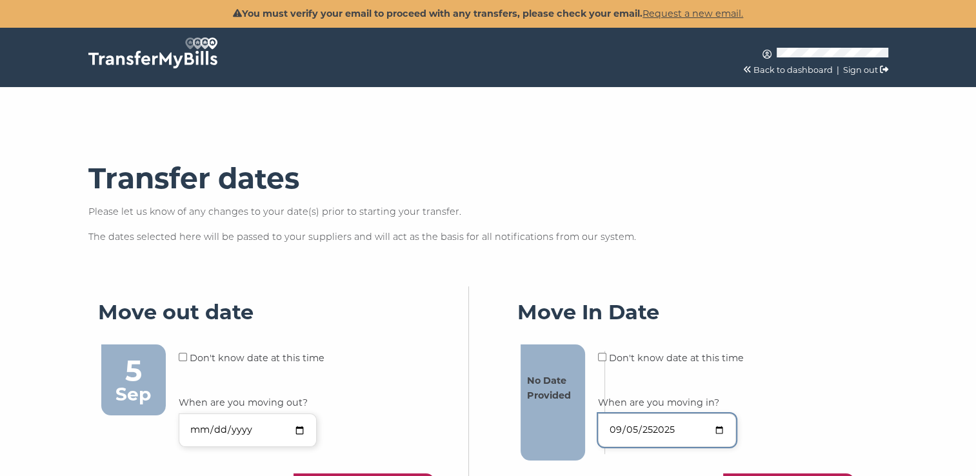
drag, startPoint x: 774, startPoint y: 432, endPoint x: 717, endPoint y: 429, distance: 56.8
click at [717, 429] on input "252025-09-05" at bounding box center [667, 429] width 138 height 33
type input "252025-09-05"
type input "2025-09-05"
drag, startPoint x: 979, startPoint y: 466, endPoint x: 740, endPoint y: 275, distance: 305.1
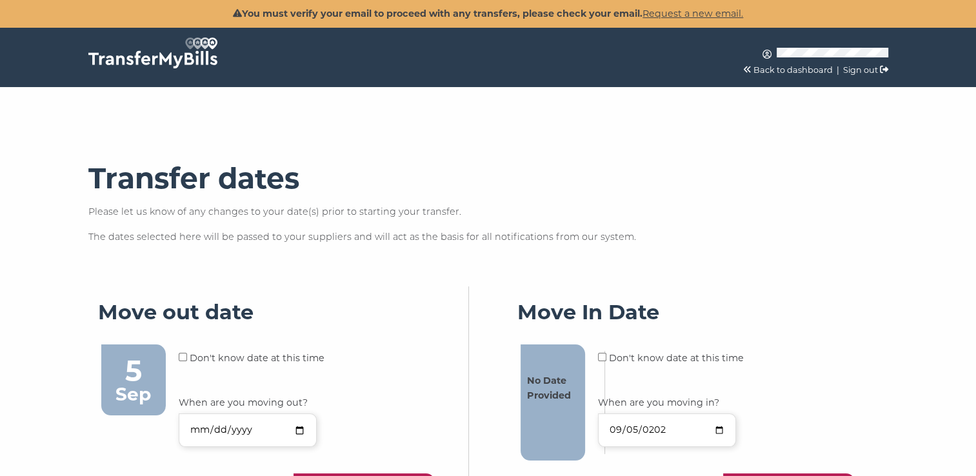
click at [740, 275] on div "Transfer dates Please let us know of any changes to your date(s) prior to start…" at bounding box center [487, 376] width 825 height 578
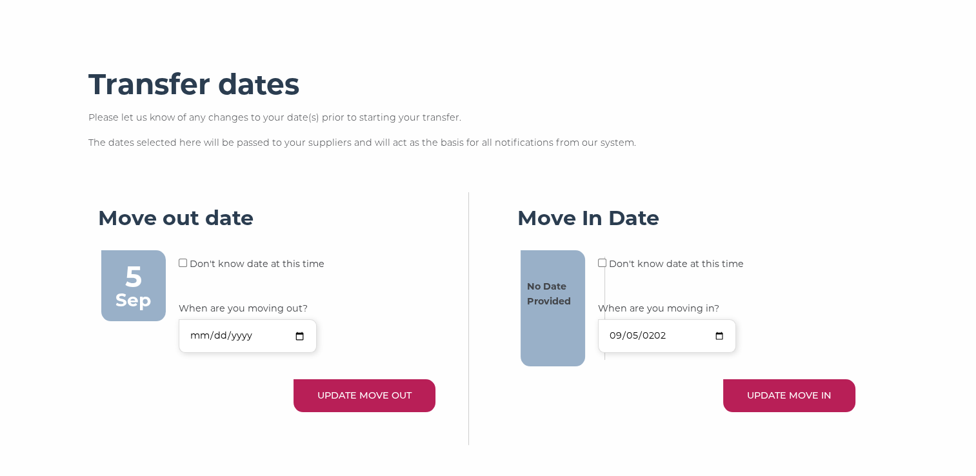
scroll to position [155, 0]
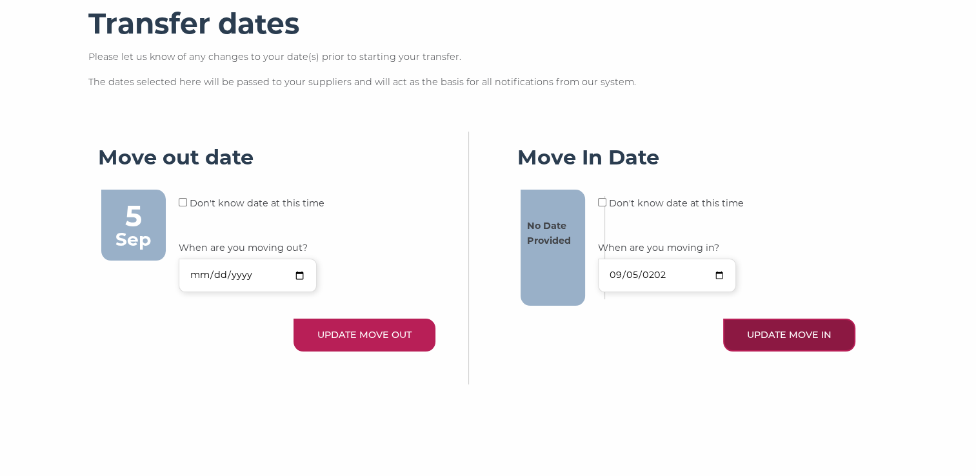
click at [778, 333] on button "UPDATE MOVE IN" at bounding box center [789, 335] width 132 height 33
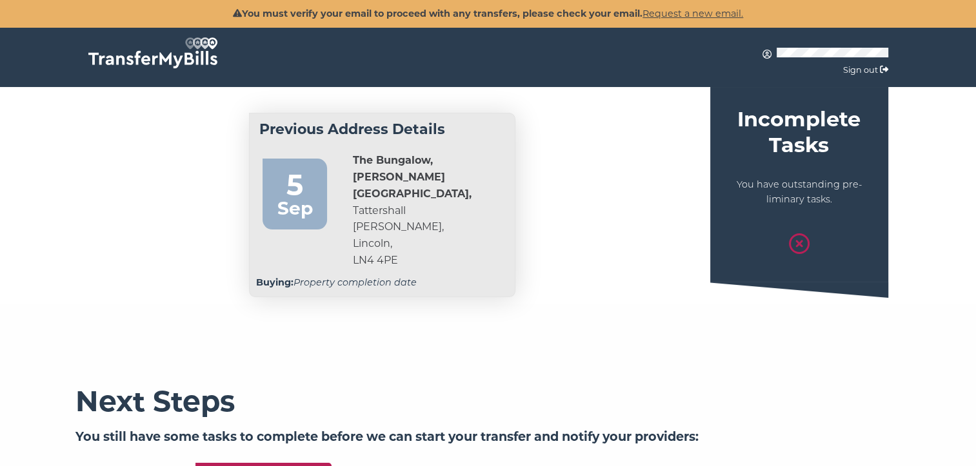
click at [308, 192] on div "5" at bounding box center [295, 178] width 52 height 32
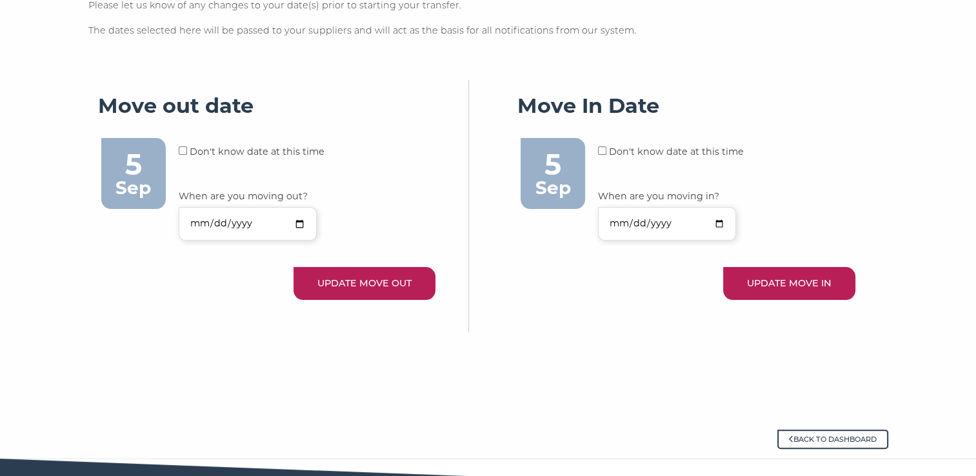
scroll to position [240, 0]
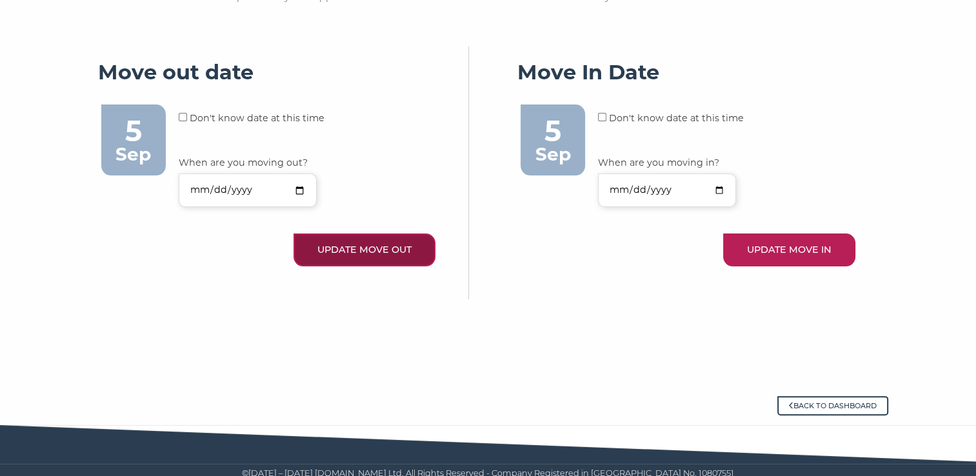
click at [401, 250] on button "UPDATE MOVE OUT" at bounding box center [364, 249] width 142 height 33
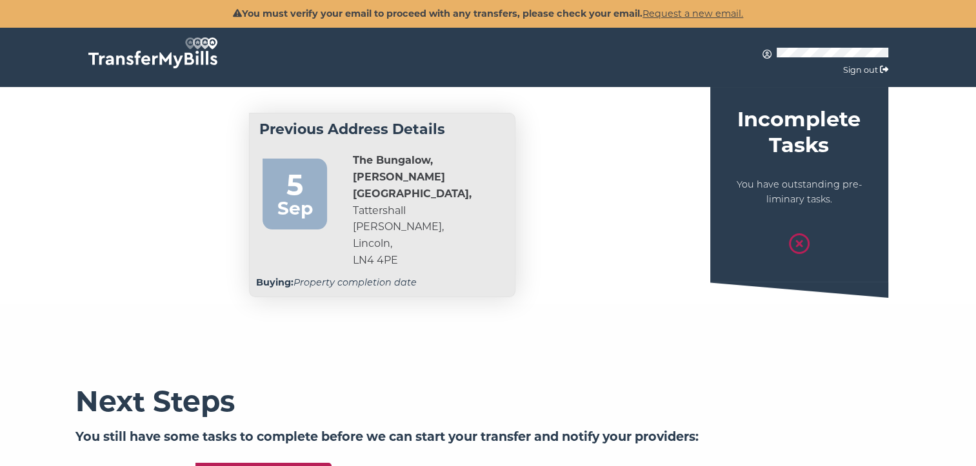
click at [291, 197] on div "Sep" at bounding box center [295, 208] width 52 height 29
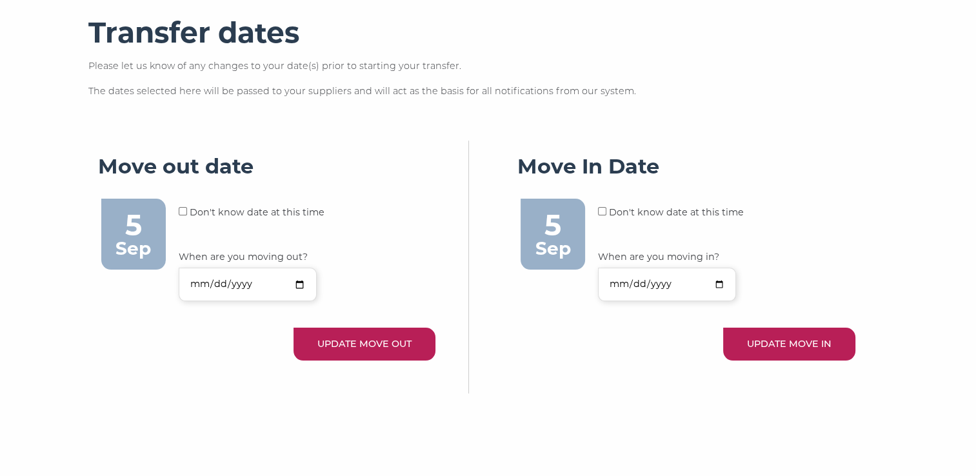
scroll to position [155, 0]
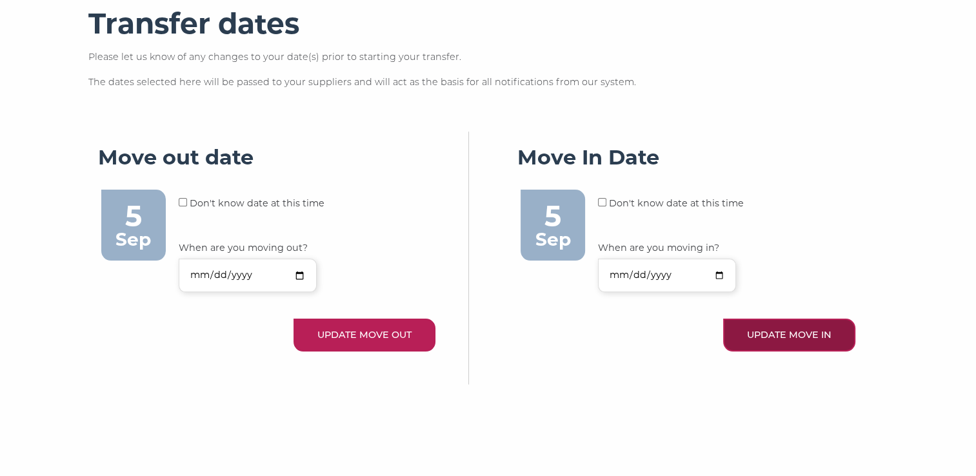
click at [818, 329] on button "UPDATE MOVE IN" at bounding box center [789, 335] width 132 height 33
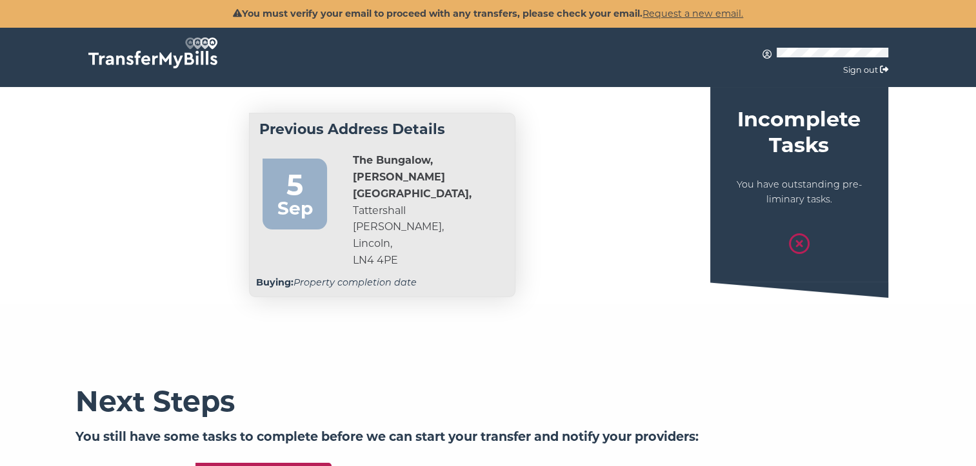
scroll to position [26, 0]
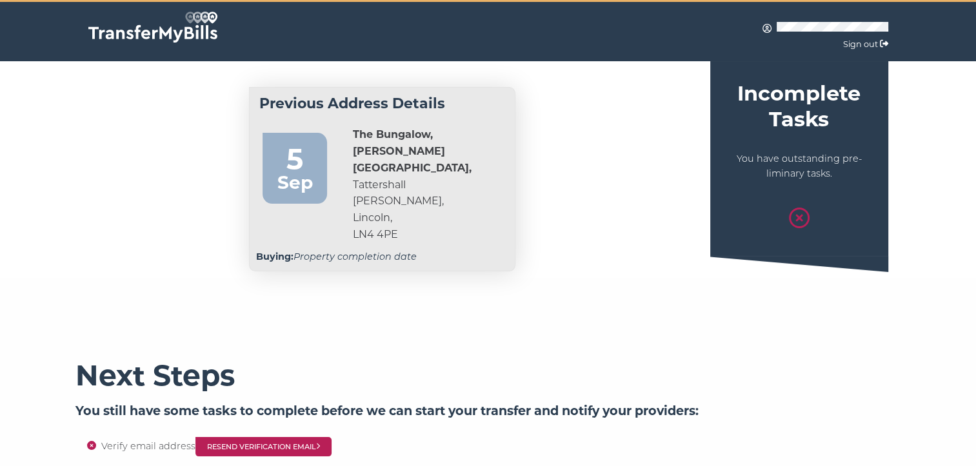
click at [295, 177] on div "Sep" at bounding box center [295, 182] width 52 height 29
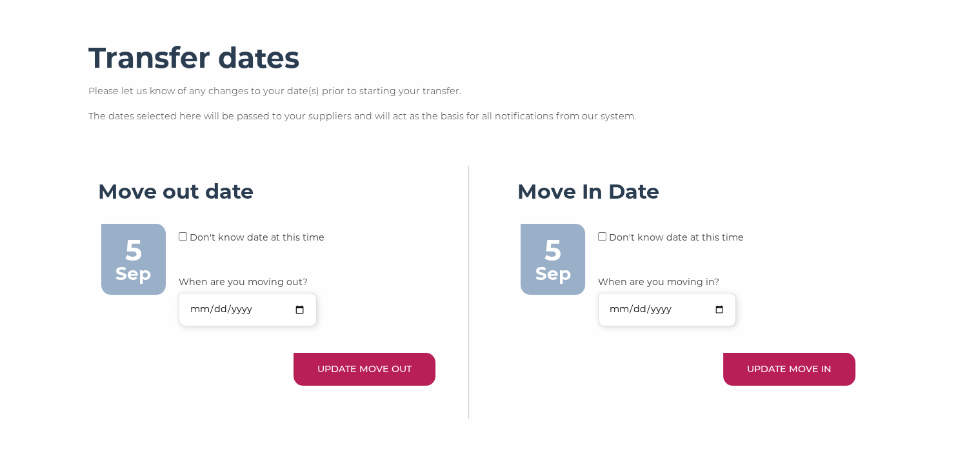
scroll to position [155, 0]
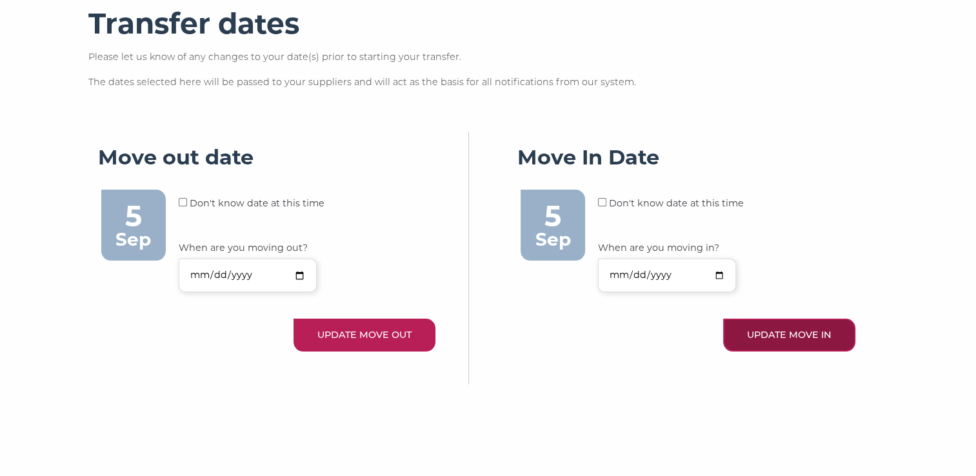
click at [775, 332] on button "UPDATE MOVE IN" at bounding box center [789, 335] width 132 height 33
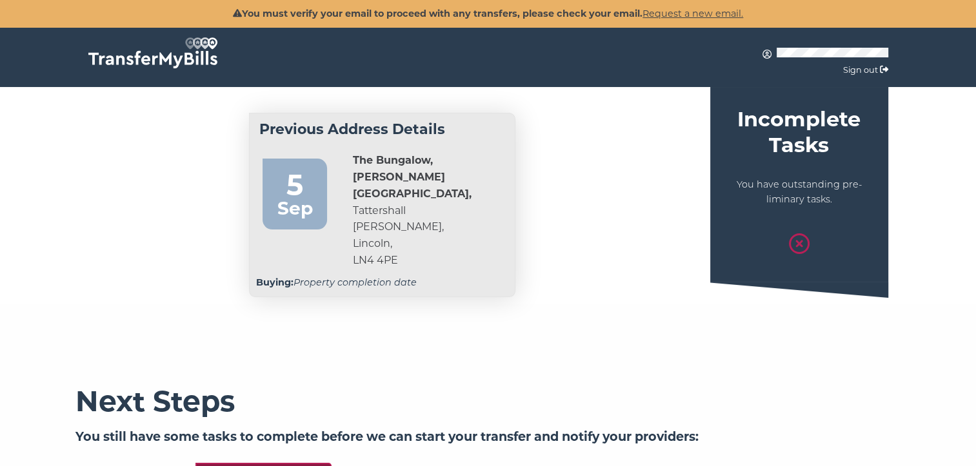
click at [329, 463] on link "Resend Verification Email" at bounding box center [263, 472] width 137 height 19
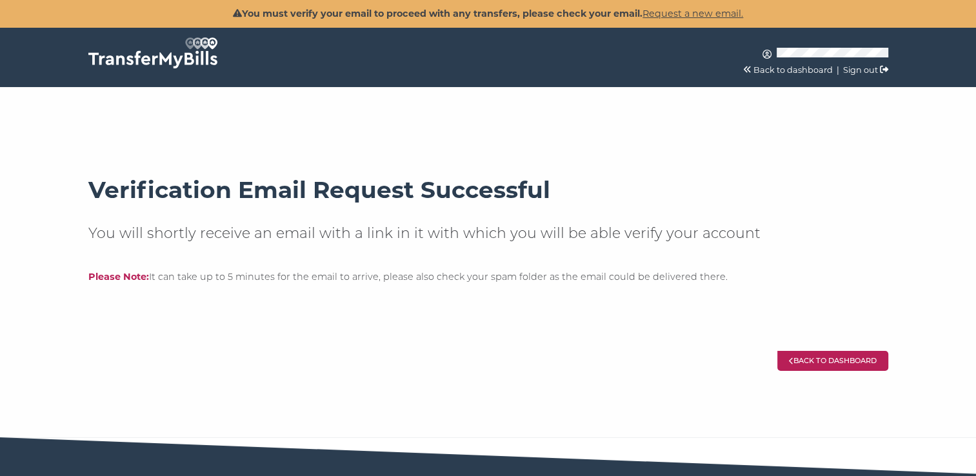
click at [789, 360] on icon at bounding box center [791, 360] width 5 height 7
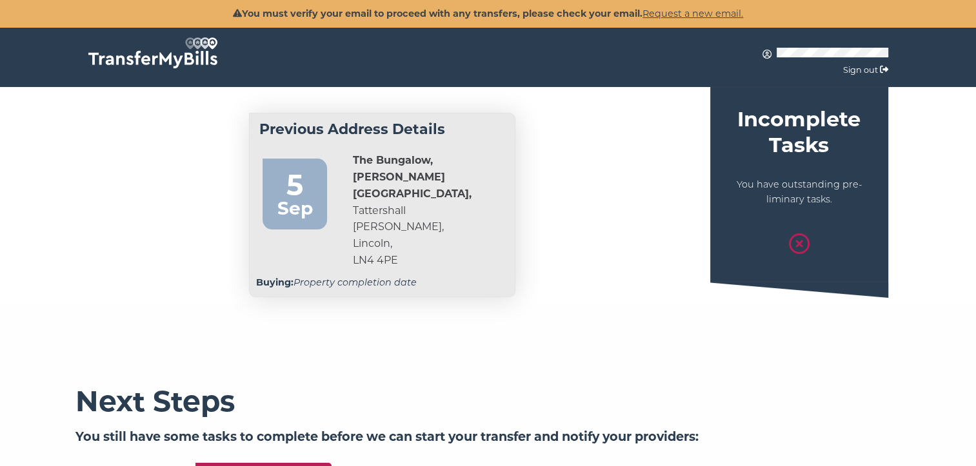
click at [304, 197] on div "Sep" at bounding box center [295, 208] width 52 height 29
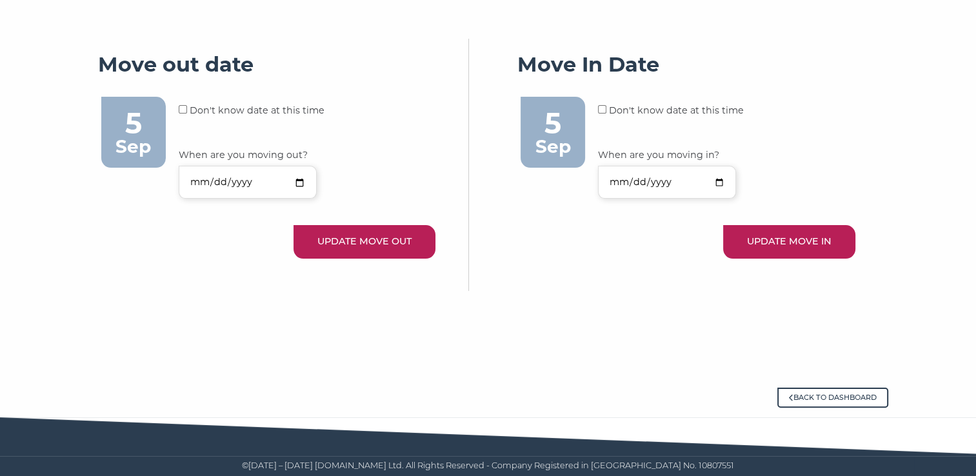
scroll to position [227, 0]
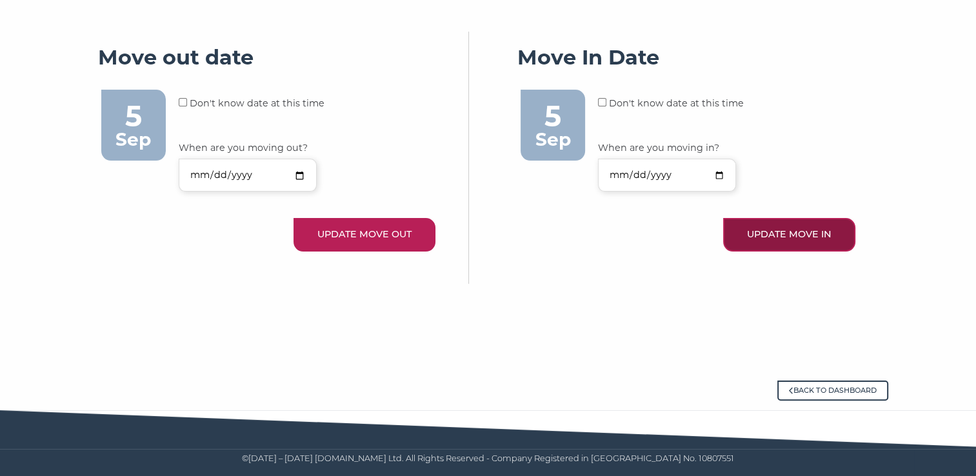
click at [771, 228] on button "UPDATE MOVE IN" at bounding box center [789, 234] width 132 height 33
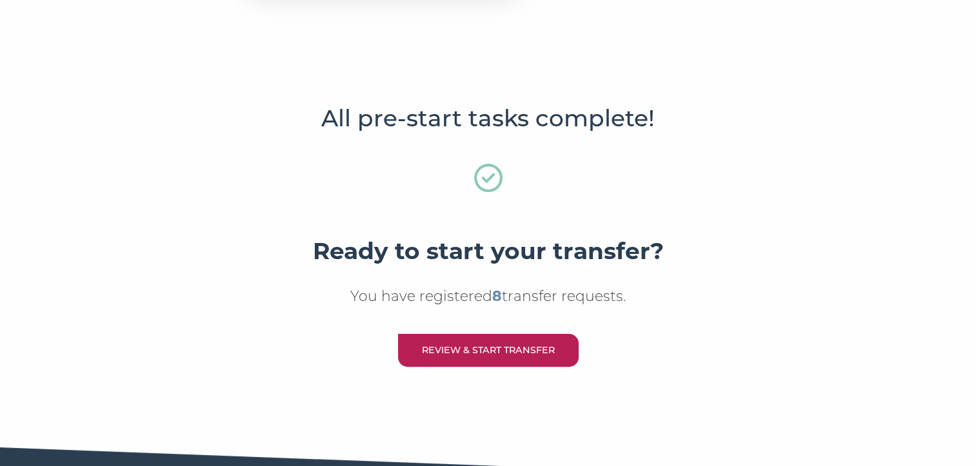
scroll to position [318, 0]
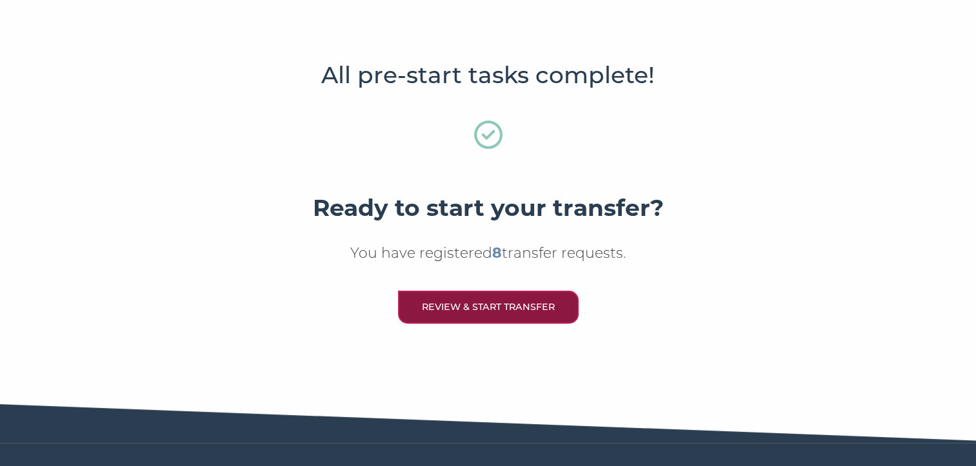
click at [524, 291] on link "Review & Start Transfer" at bounding box center [488, 307] width 181 height 33
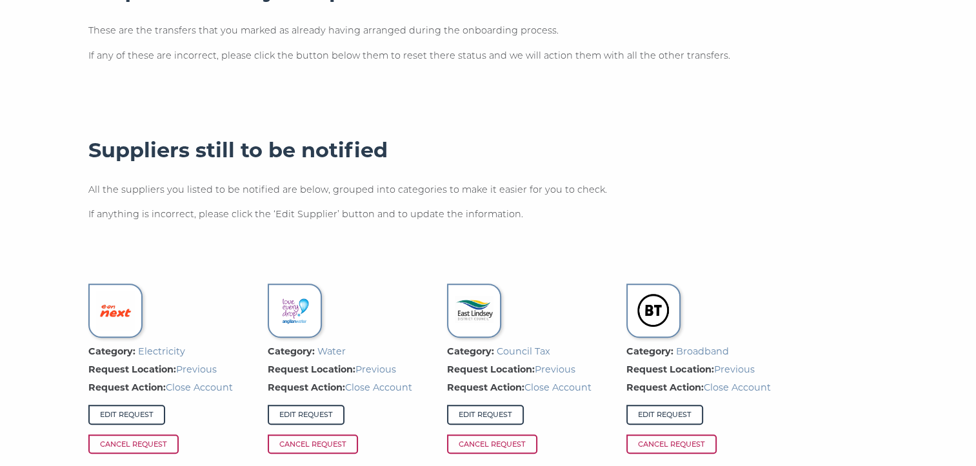
scroll to position [740, 0]
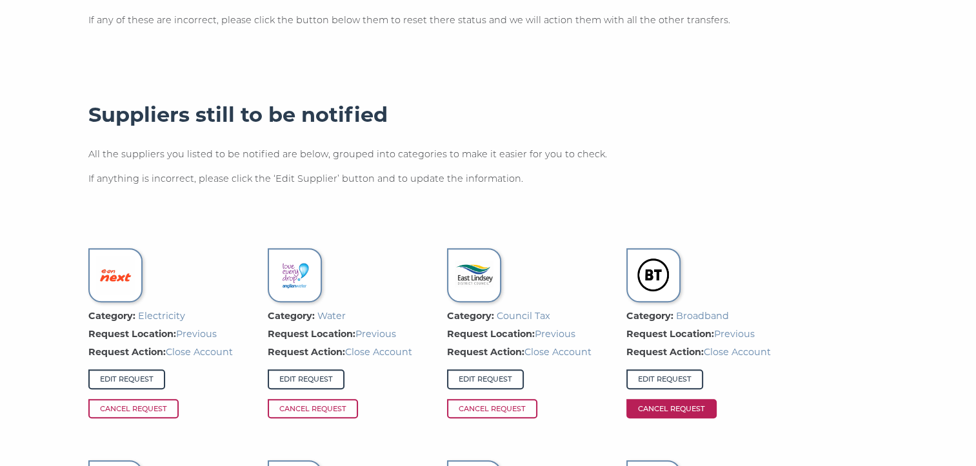
click at [699, 399] on span "Cancel Request" at bounding box center [671, 408] width 90 height 19
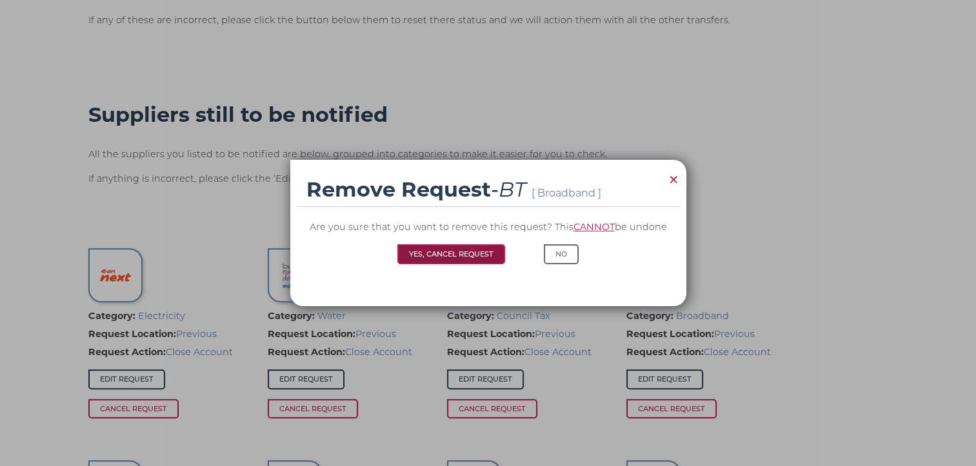
click at [464, 251] on button "Yes, Cancel Request" at bounding box center [451, 253] width 108 height 19
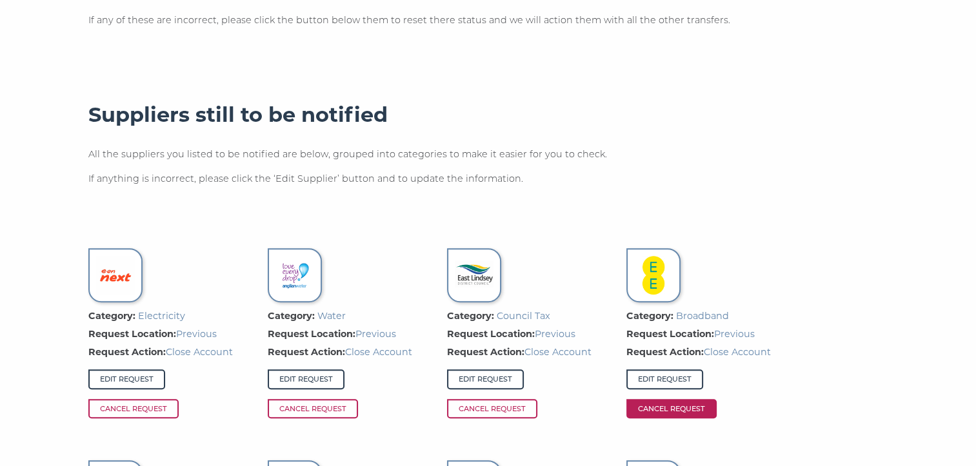
click at [673, 399] on span "Cancel Request" at bounding box center [671, 408] width 90 height 19
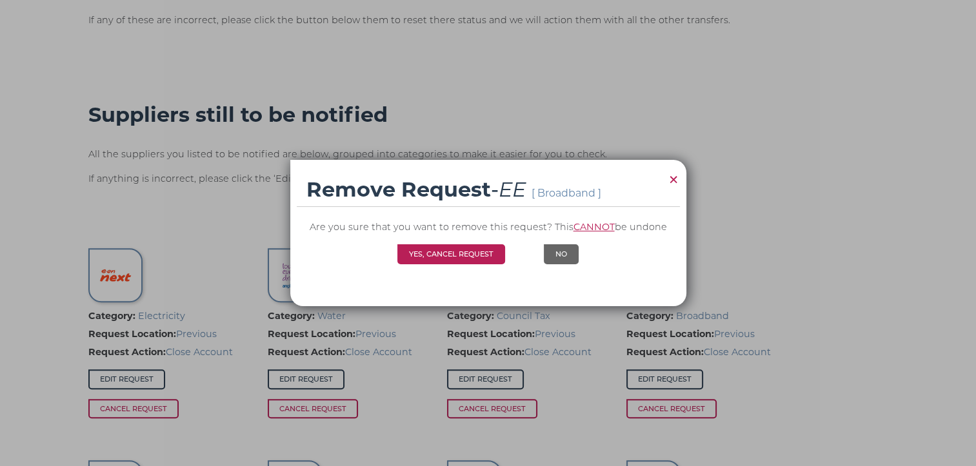
click at [559, 248] on button "No" at bounding box center [561, 253] width 35 height 19
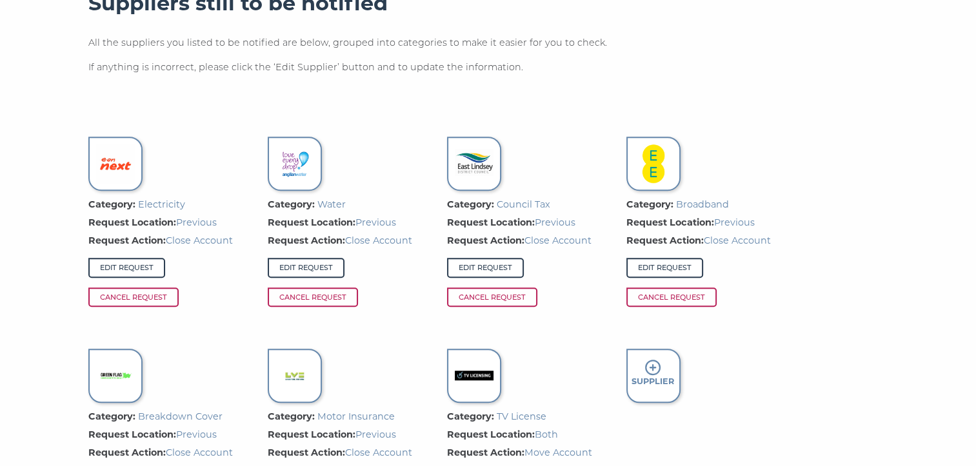
scroll to position [877, 0]
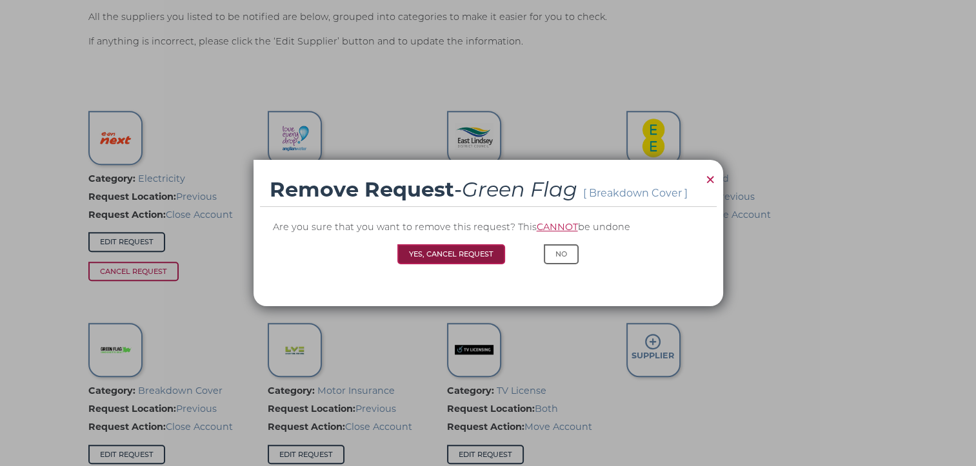
click at [477, 246] on button "Yes, Cancel Request" at bounding box center [451, 253] width 108 height 19
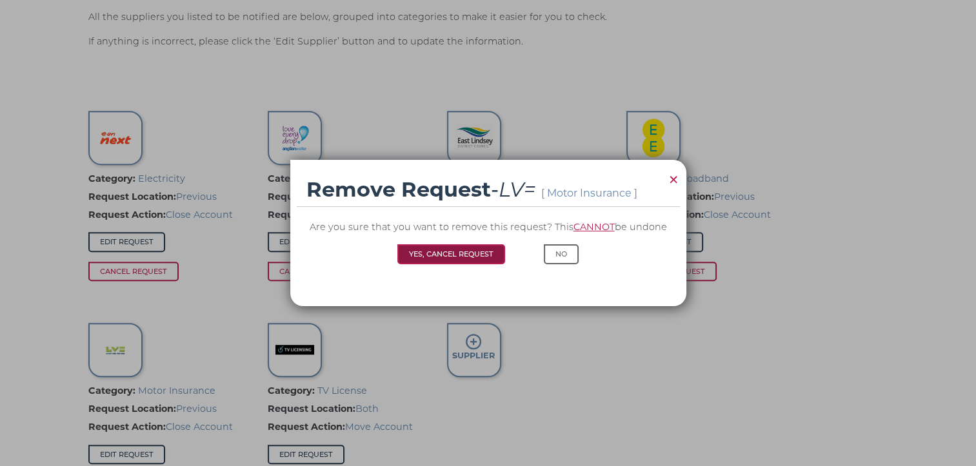
click at [453, 252] on button "Yes, Cancel Request" at bounding box center [451, 253] width 108 height 19
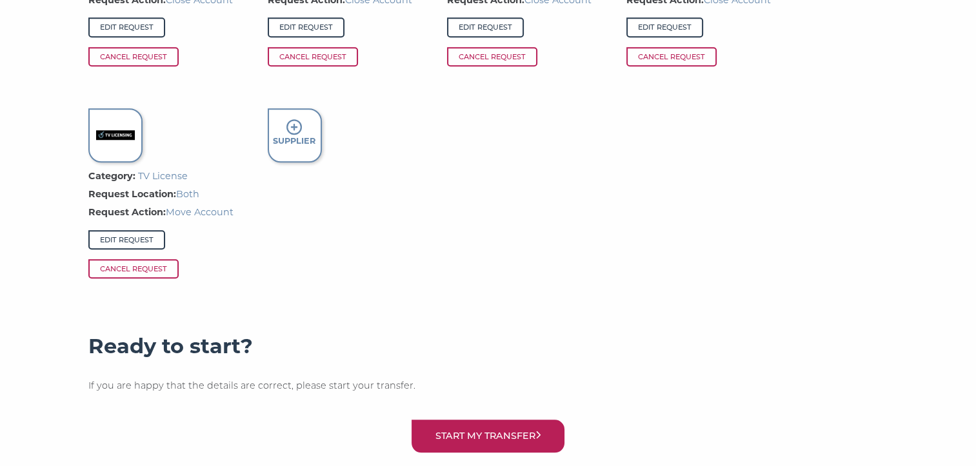
scroll to position [1152, 0]
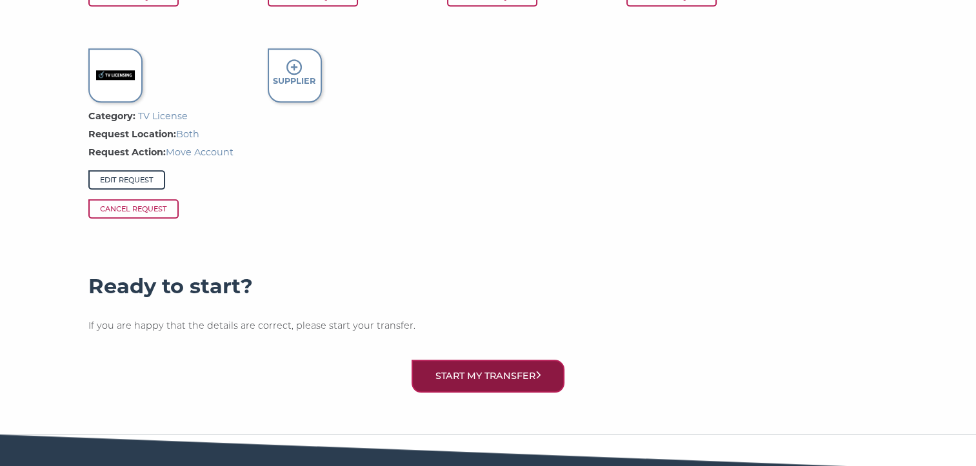
click at [533, 360] on button "Start my transfer" at bounding box center [487, 376] width 153 height 33
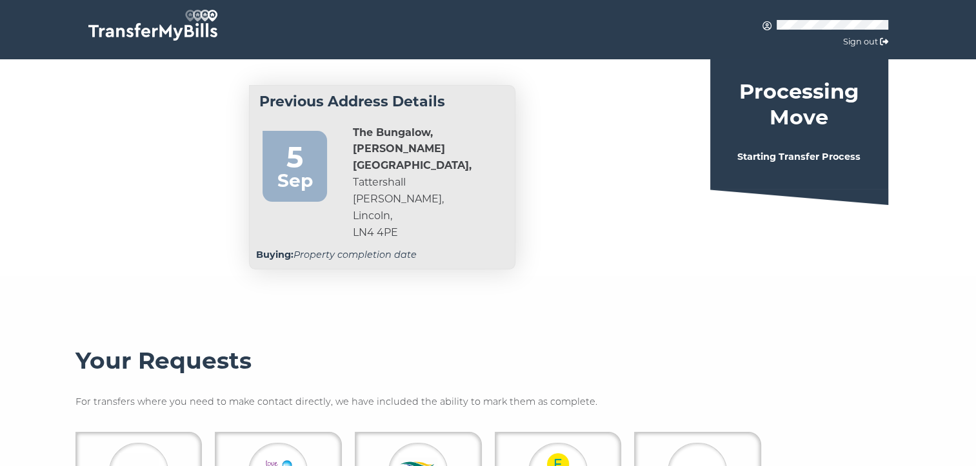
click at [314, 162] on div "5" at bounding box center [295, 150] width 52 height 32
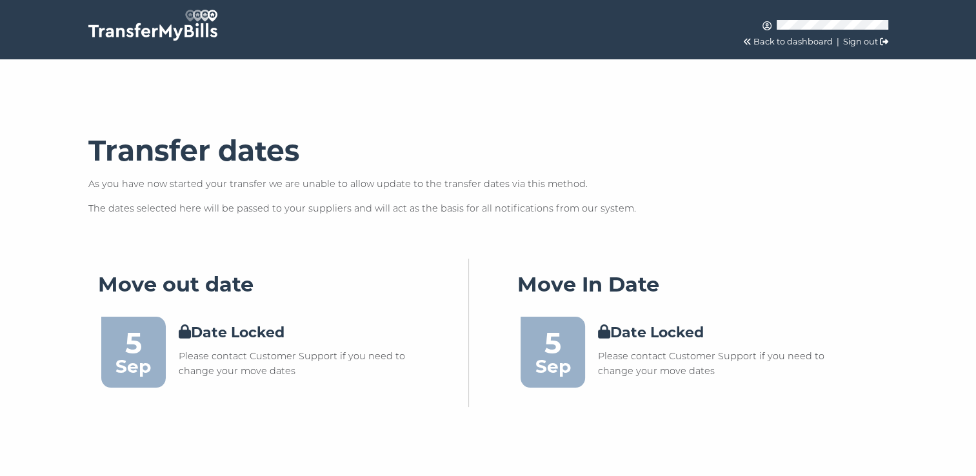
click at [771, 35] on p "Back to dashboard | Sign out" at bounding box center [793, 34] width 190 height 30
click at [771, 39] on link "Back to dashboard" at bounding box center [792, 42] width 79 height 10
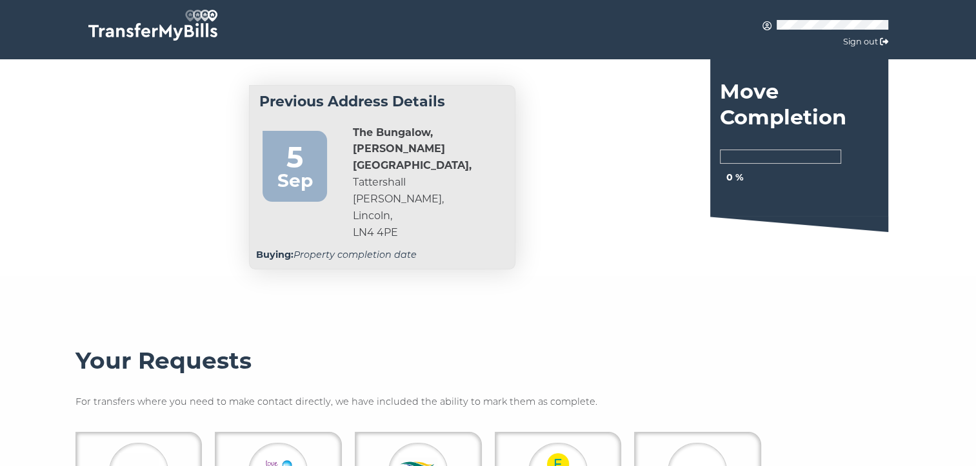
click at [308, 171] on div "Sep" at bounding box center [295, 180] width 52 height 29
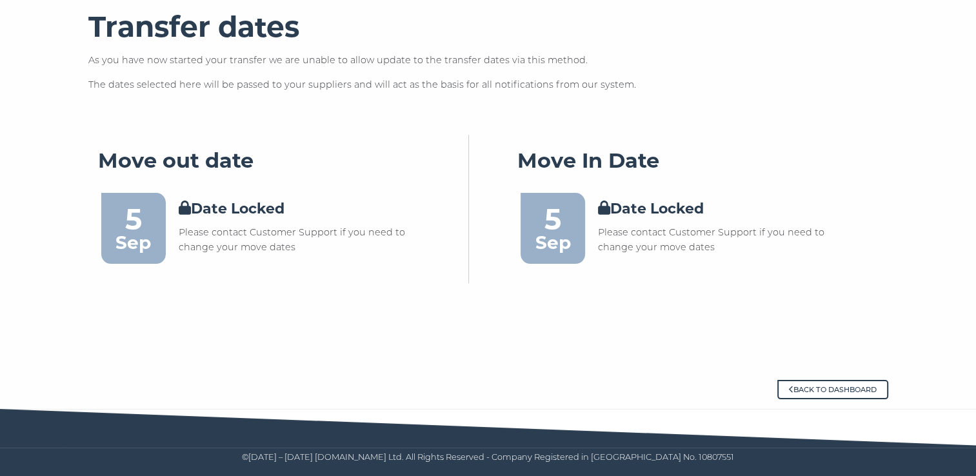
scroll to position [124, 0]
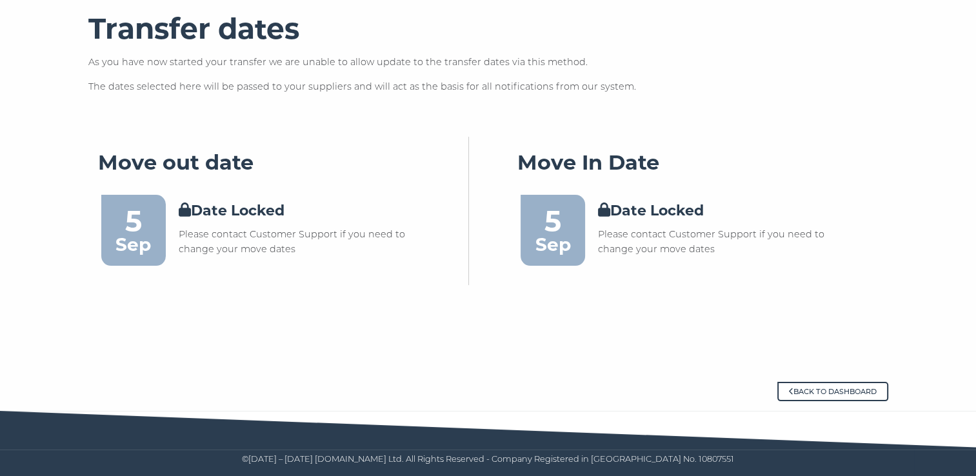
scroll to position [124, 0]
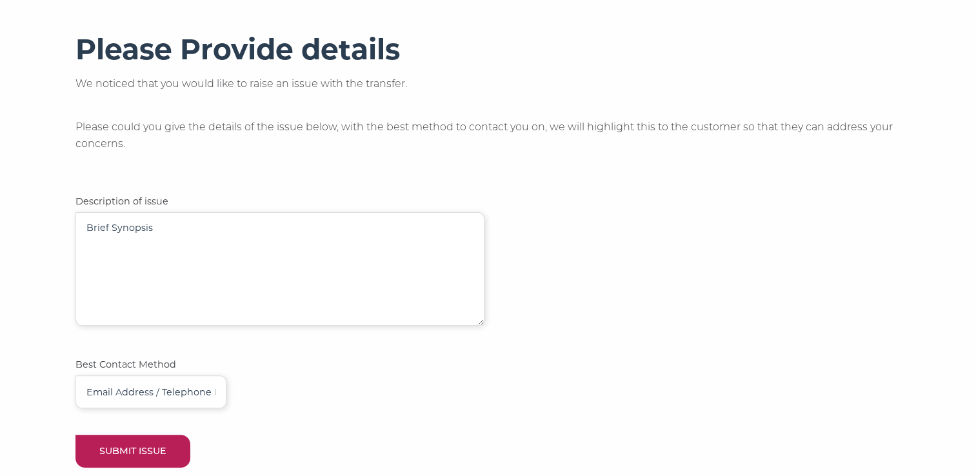
scroll to position [284, 0]
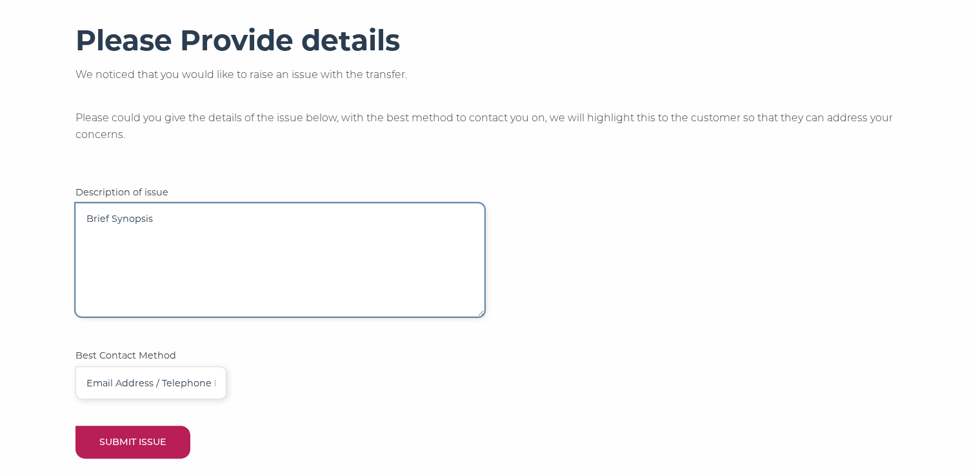
click at [257, 224] on textarea at bounding box center [279, 259] width 409 height 113
click at [121, 247] on textarea "We are staying in the district moving to 73 Witham road Woodhall Spa LN10 6RB" at bounding box center [279, 259] width 409 height 113
click at [467, 219] on textarea "We are staying in the district moving to 73 Witham road Woodhall Spa LN10 6RB" at bounding box center [279, 259] width 409 height 113
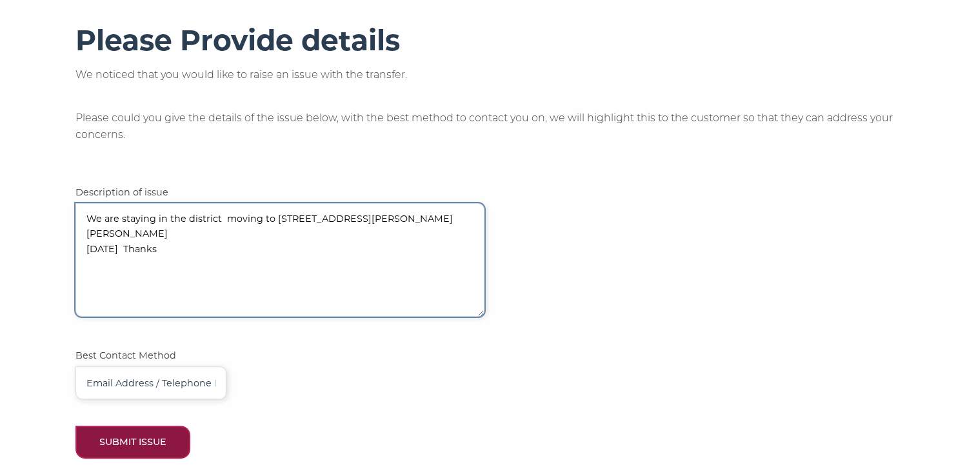
type textarea "We are staying in the district moving to 73 Witham road Woodhall Spa LN10 6RB 5…"
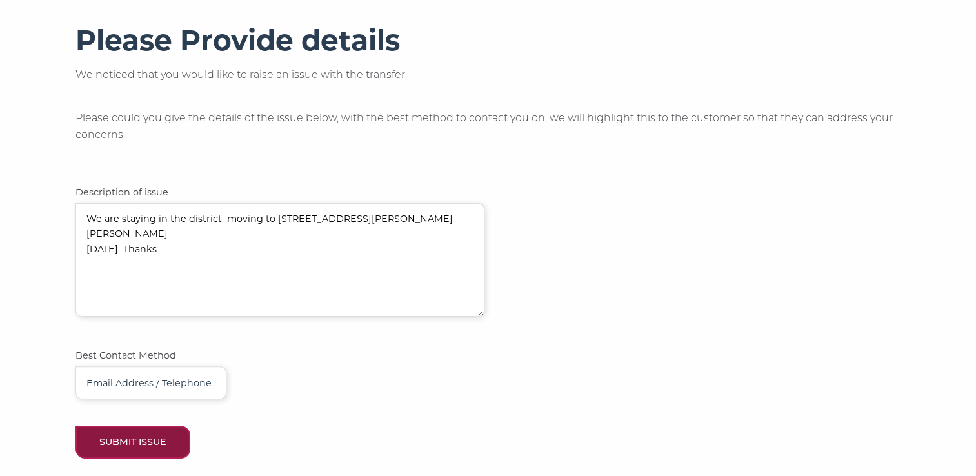
click at [176, 439] on button "SUBMIT ISSUE" at bounding box center [132, 442] width 115 height 33
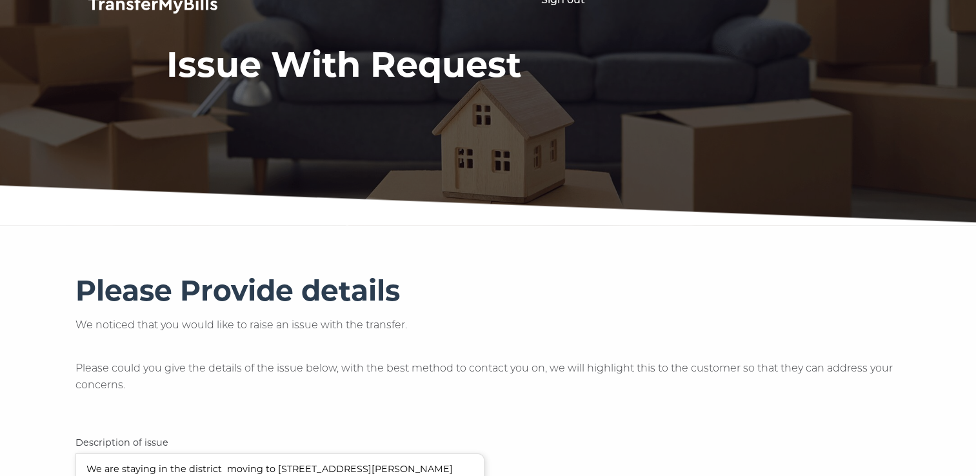
scroll to position [0, 0]
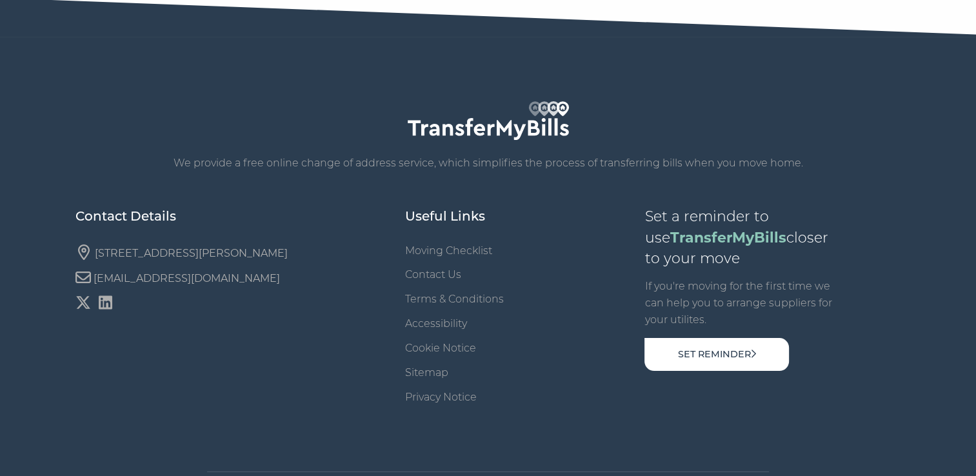
scroll to position [181, 0]
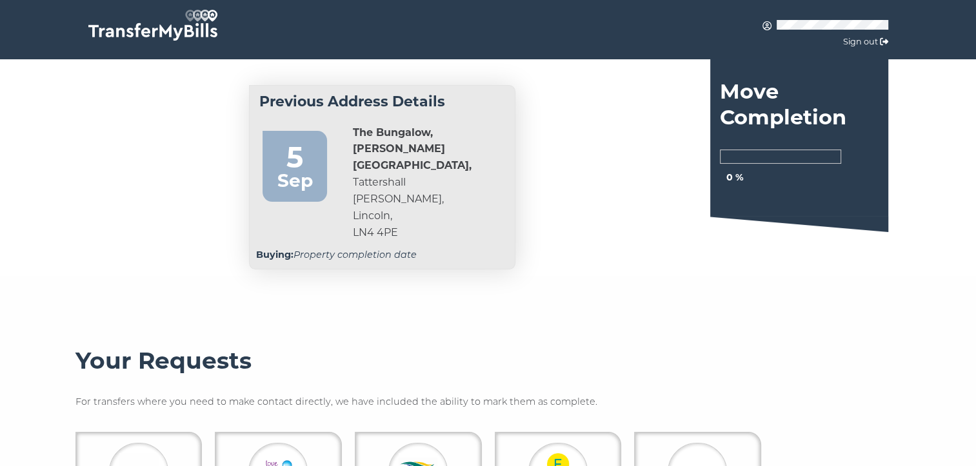
drag, startPoint x: 977, startPoint y: 458, endPoint x: 635, endPoint y: 367, distance: 354.4
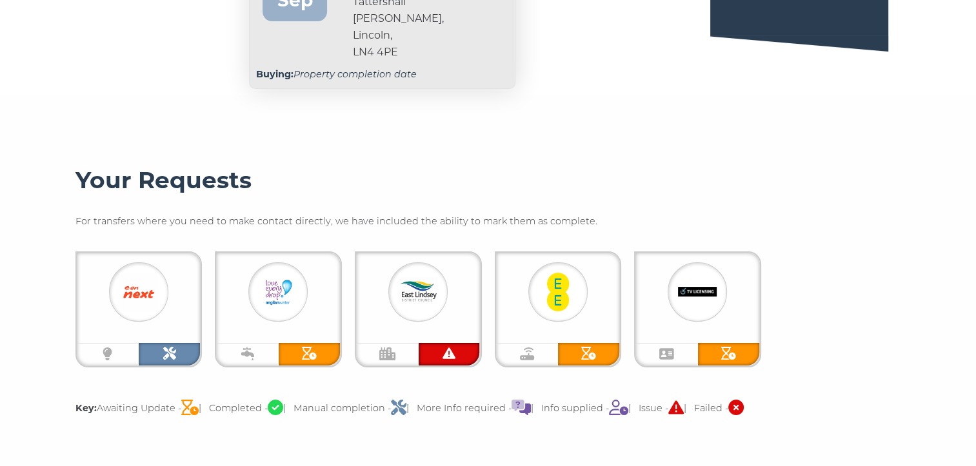
scroll to position [232, 0]
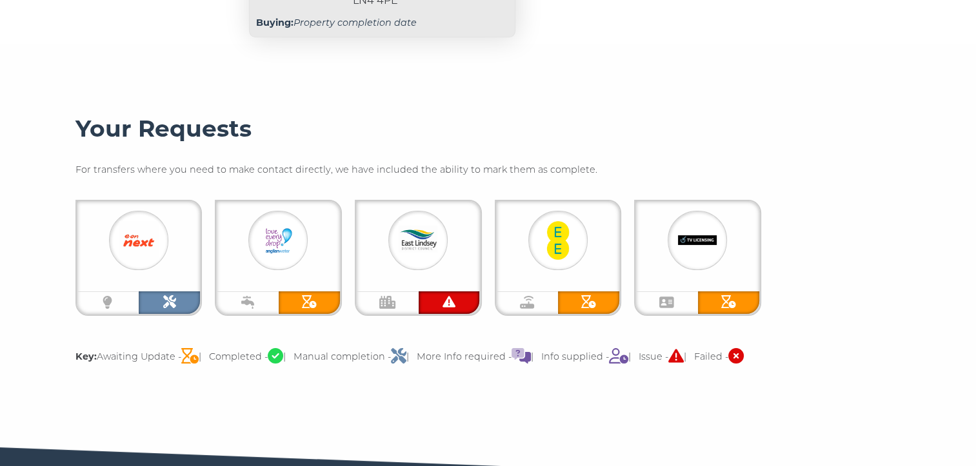
click at [170, 295] on icon at bounding box center [169, 301] width 13 height 13
click at [157, 226] on img at bounding box center [138, 240] width 39 height 39
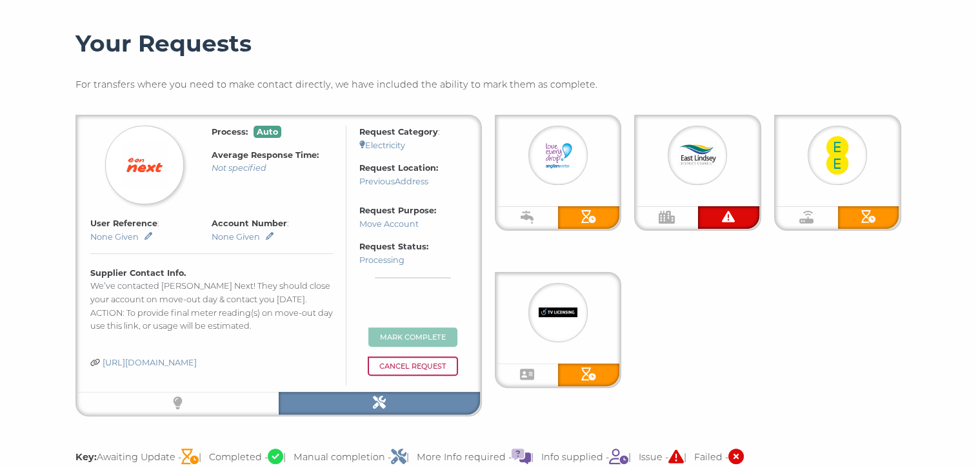
scroll to position [352, 0]
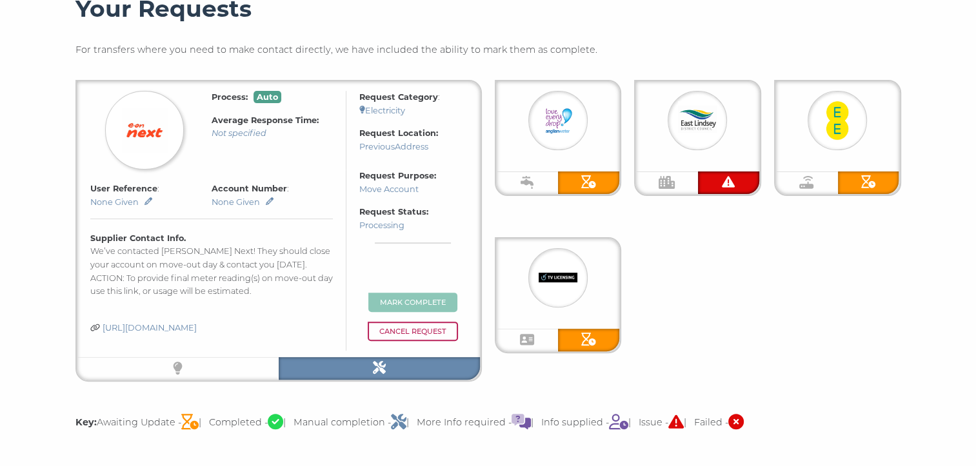
click at [282, 182] on p "Account Number : None Given" at bounding box center [271, 195] width 121 height 26
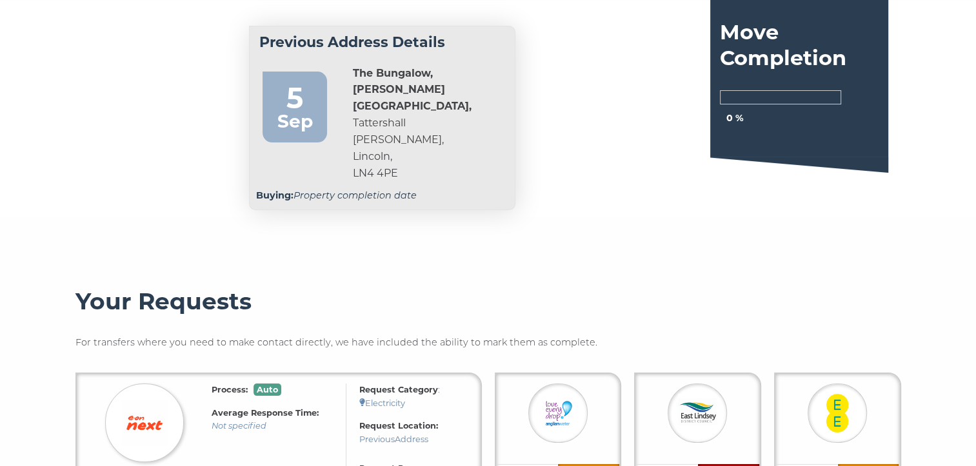
scroll to position [0, 0]
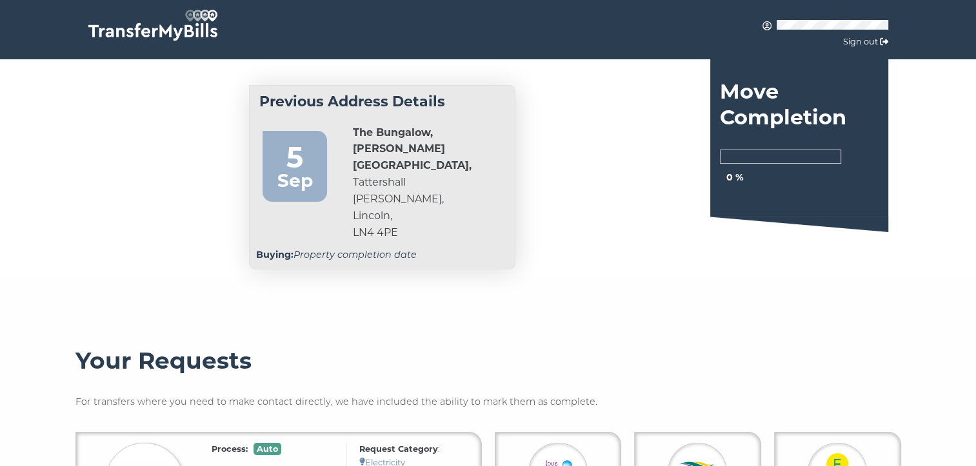
click at [869, 39] on link "Sign out" at bounding box center [860, 42] width 35 height 10
